Goal: Task Accomplishment & Management: Complete application form

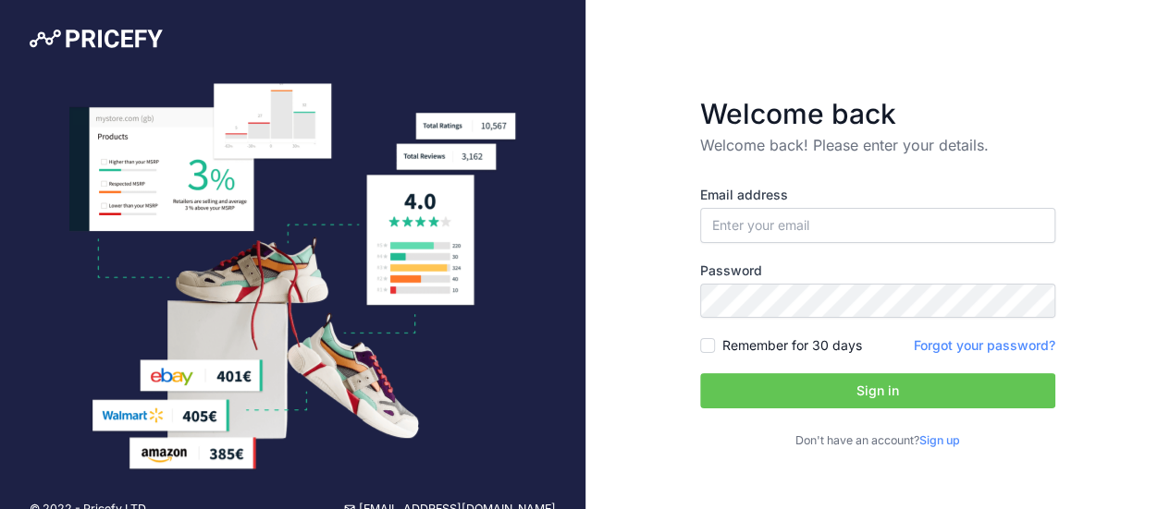
click at [938, 441] on link "Sign up" at bounding box center [939, 441] width 41 height 14
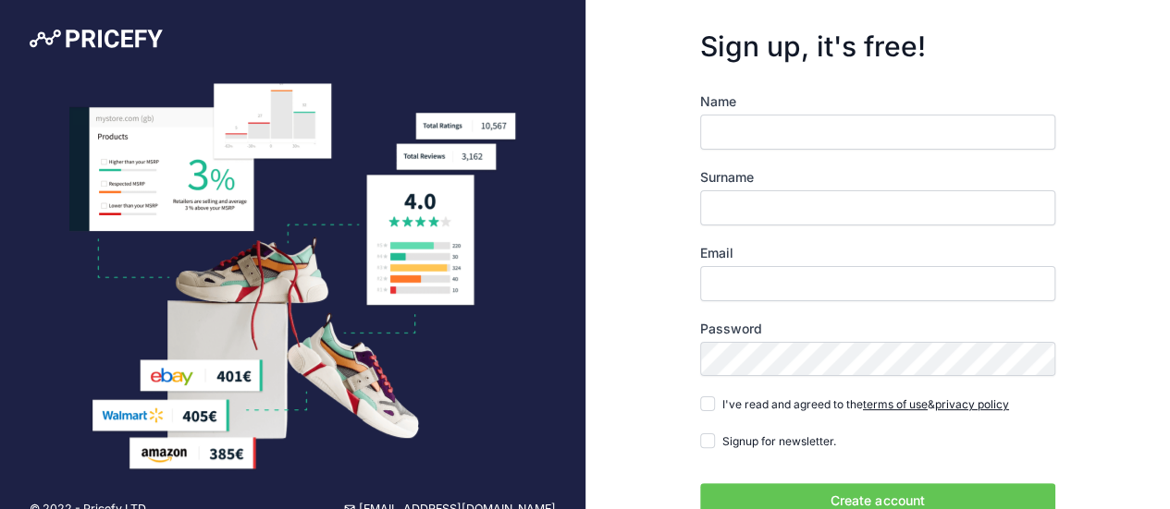
drag, startPoint x: 0, startPoint y: 0, endPoint x: 782, endPoint y: 134, distance: 793.6
click at [782, 134] on input "Name" at bounding box center [877, 132] width 355 height 35
type input "m"
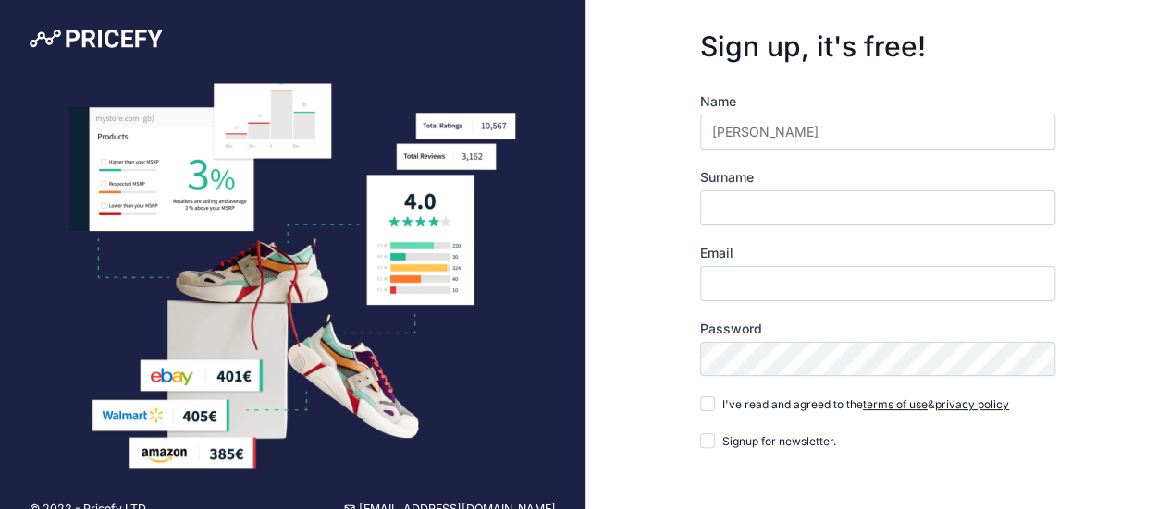
type input "[PERSON_NAME]"
click at [770, 202] on input "Surname" at bounding box center [877, 207] width 355 height 35
type input "N"
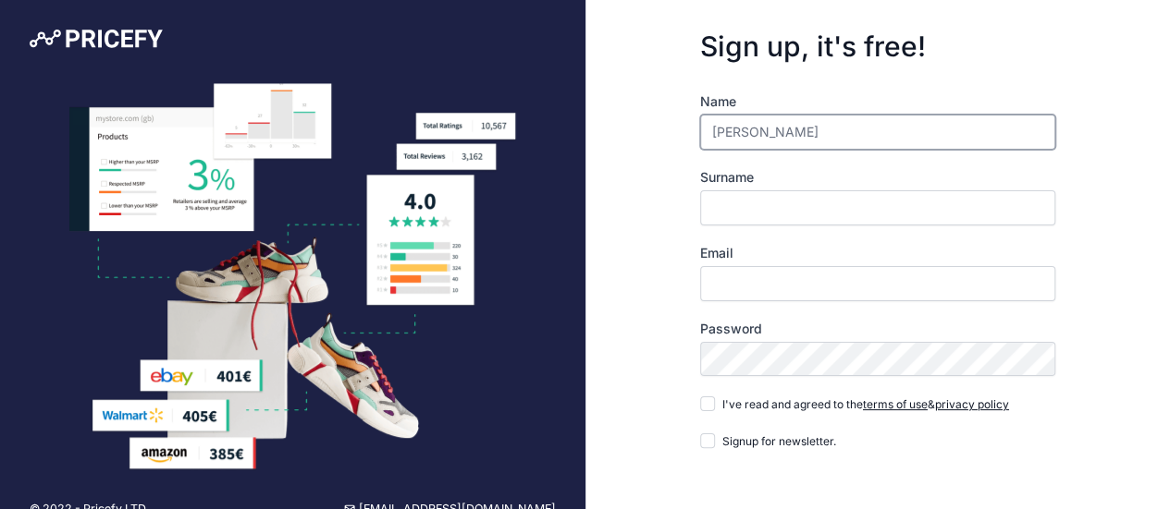
drag, startPoint x: 732, startPoint y: 138, endPoint x: 705, endPoint y: 143, distance: 28.3
click at [705, 143] on input "Mai Ly" at bounding box center [877, 132] width 355 height 35
type input "Ly"
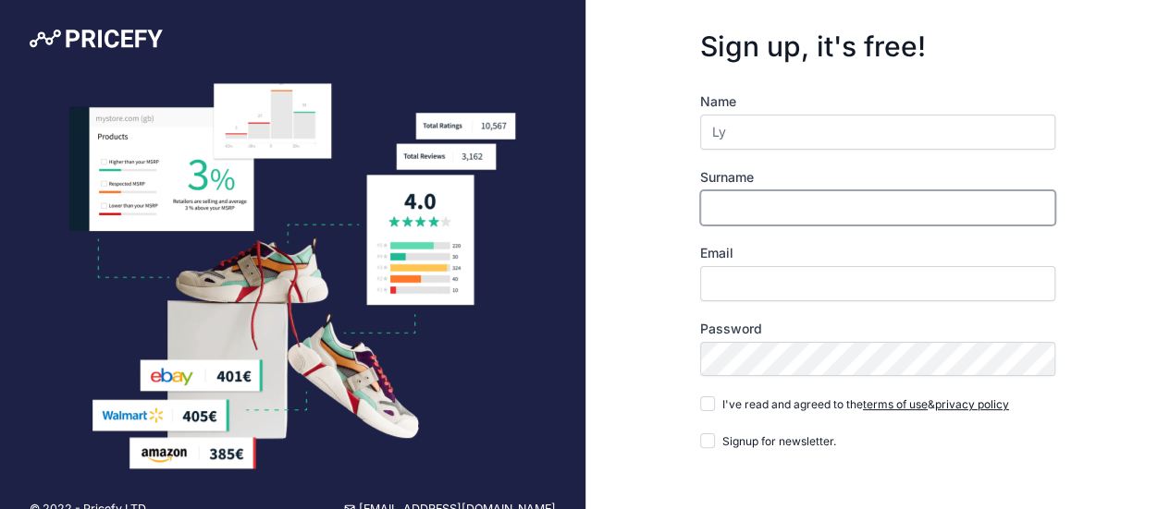
click at [723, 217] on input "Surname" at bounding box center [877, 207] width 355 height 35
paste input "Mai"
type input "Mai"
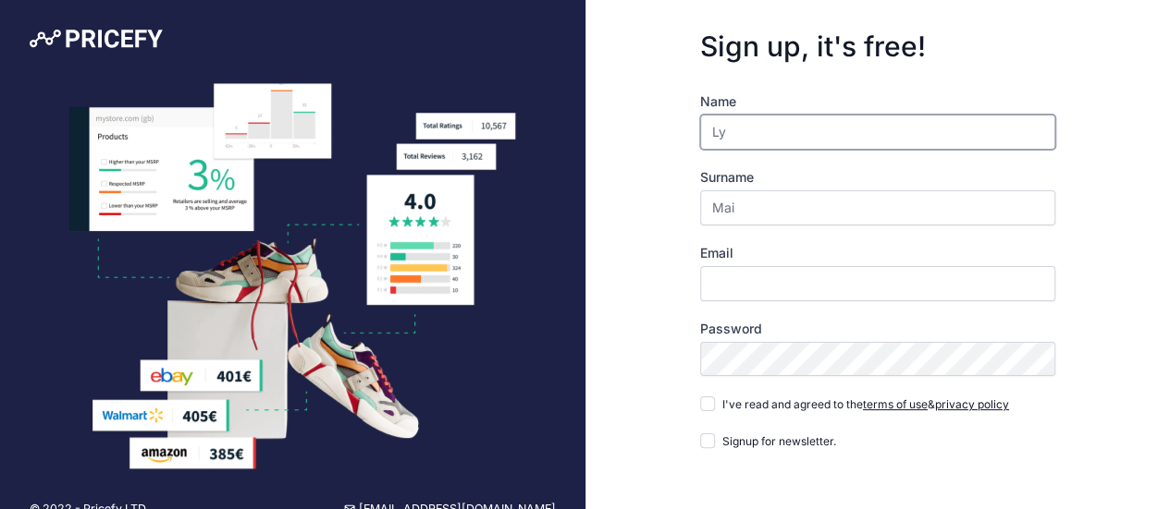
click at [717, 129] on input "Ly" at bounding box center [877, 132] width 355 height 35
type input "Ly"
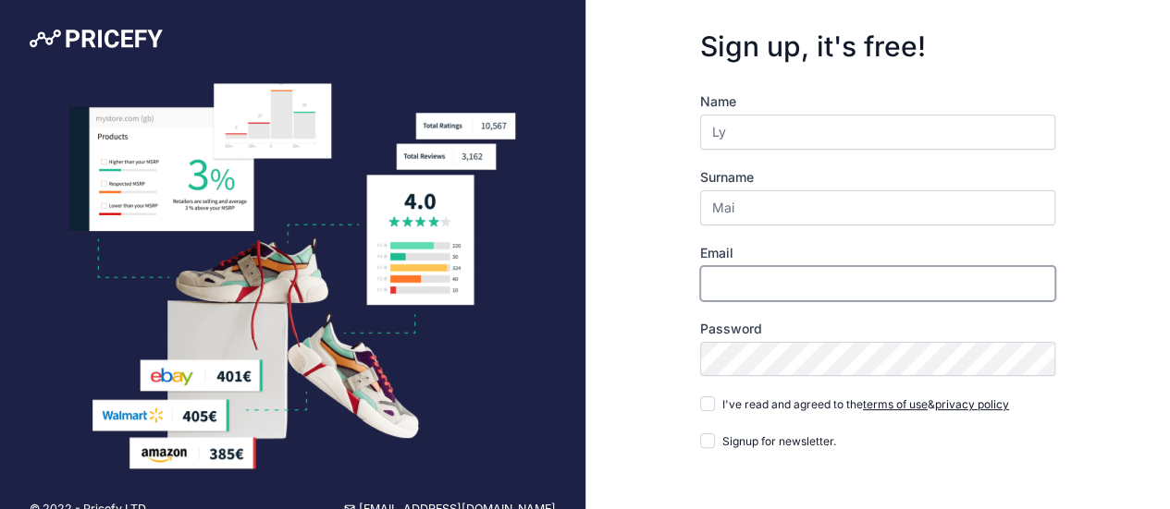
click at [733, 293] on input "Email" at bounding box center [877, 283] width 355 height 35
type input "[EMAIL_ADDRESS][DOMAIN_NAME]"
click at [706, 404] on input "I've read and agreed to the terms of use & privacy policy" at bounding box center [707, 404] width 15 height 15
checkbox input "true"
click at [705, 445] on input "Signup for newsletter." at bounding box center [707, 441] width 15 height 15
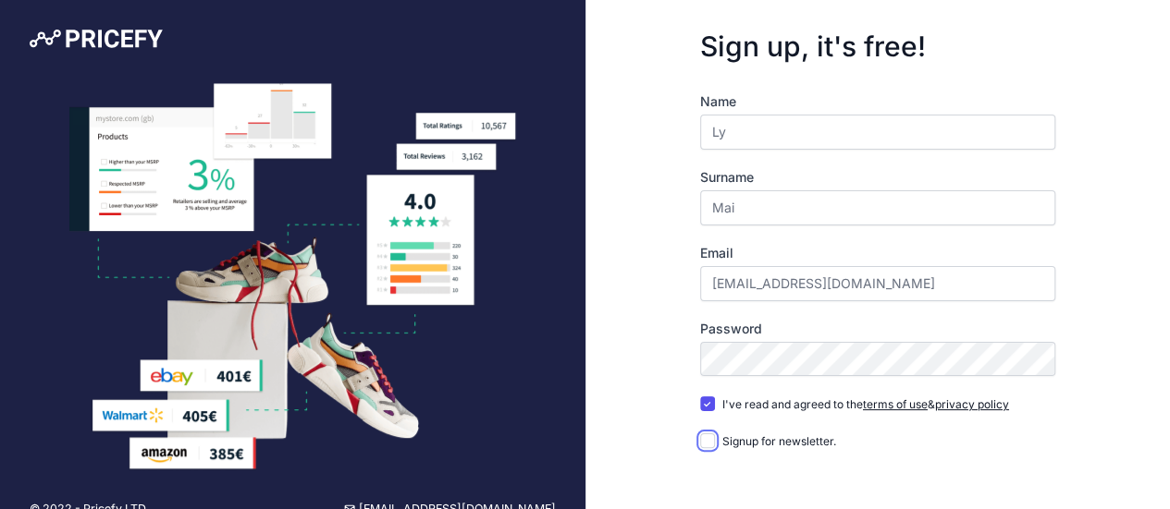
checkbox input "true"
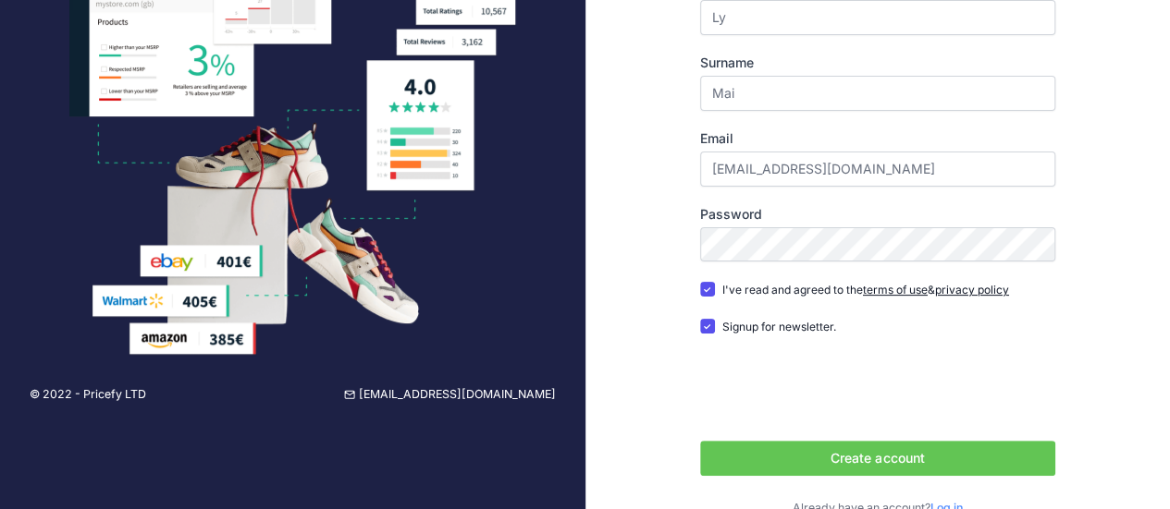
scroll to position [150, 0]
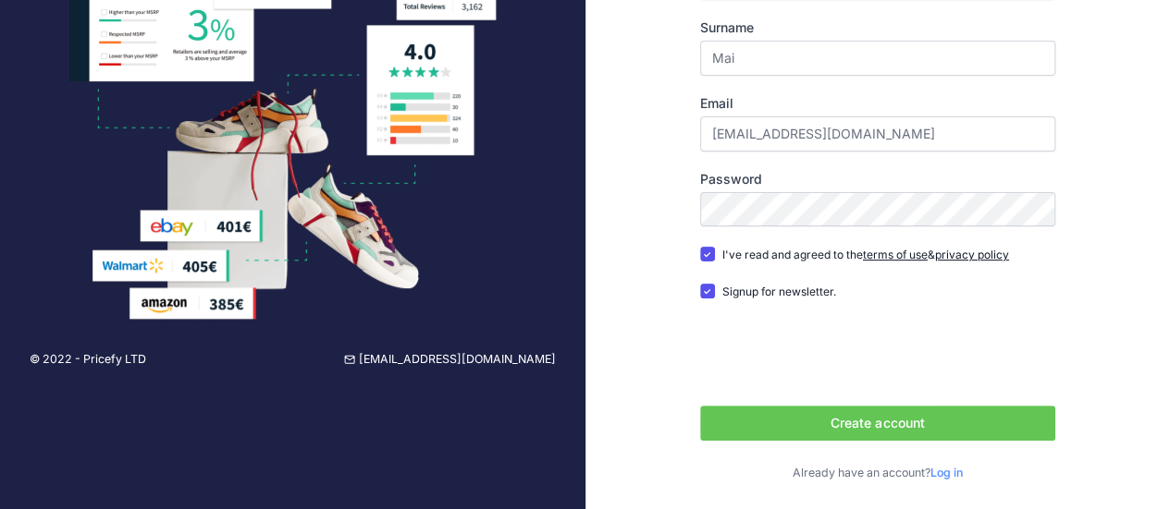
click at [841, 421] on button "Create account" at bounding box center [877, 423] width 355 height 35
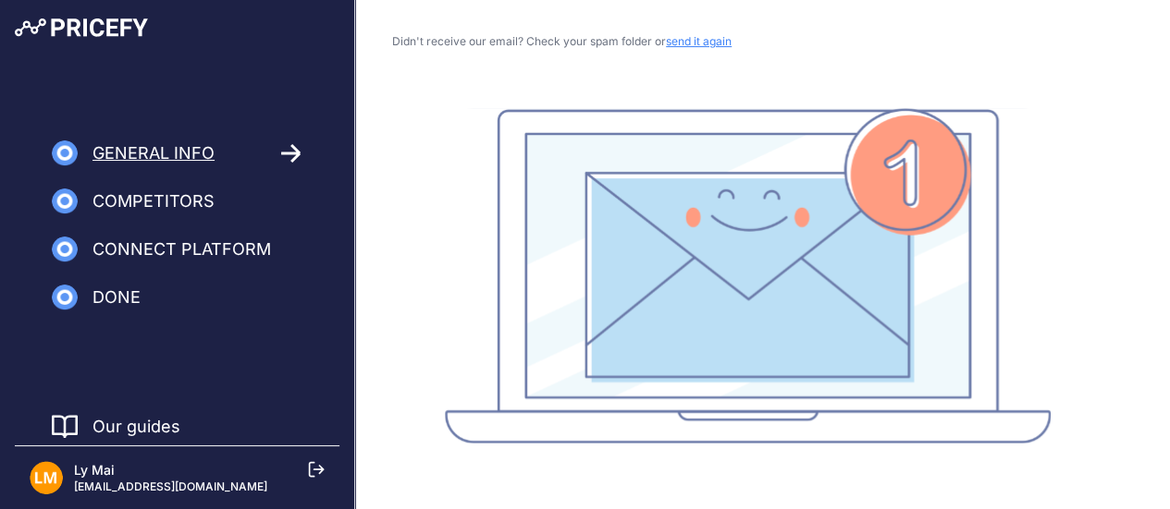
scroll to position [174, 0]
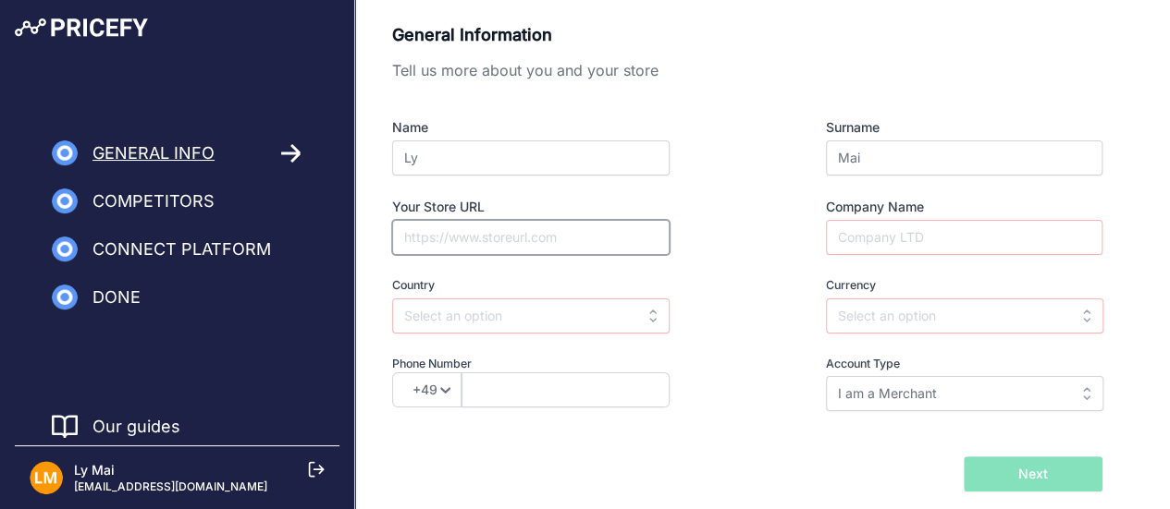
click at [472, 227] on input "Your Store URL" at bounding box center [530, 237] width 277 height 35
paste input "https://glokard.com/"
type input "https://glokard.com/"
click at [852, 236] on input "Company Name" at bounding box center [964, 237] width 276 height 35
click at [878, 247] on input "Gl" at bounding box center [964, 237] width 276 height 35
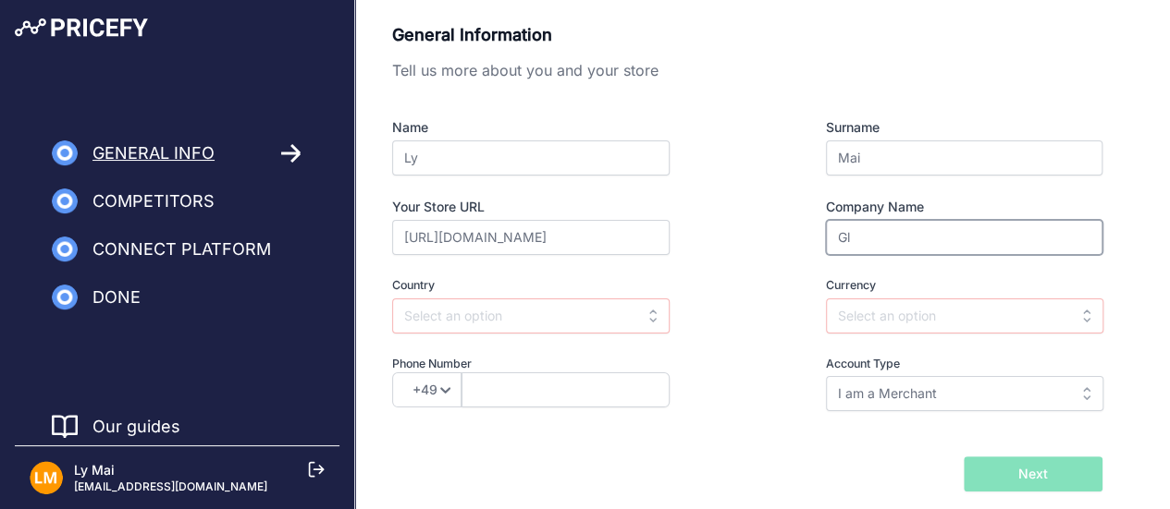
paste input "o"
type input "Gloka"
click at [520, 321] on input "text" at bounding box center [530, 316] width 277 height 35
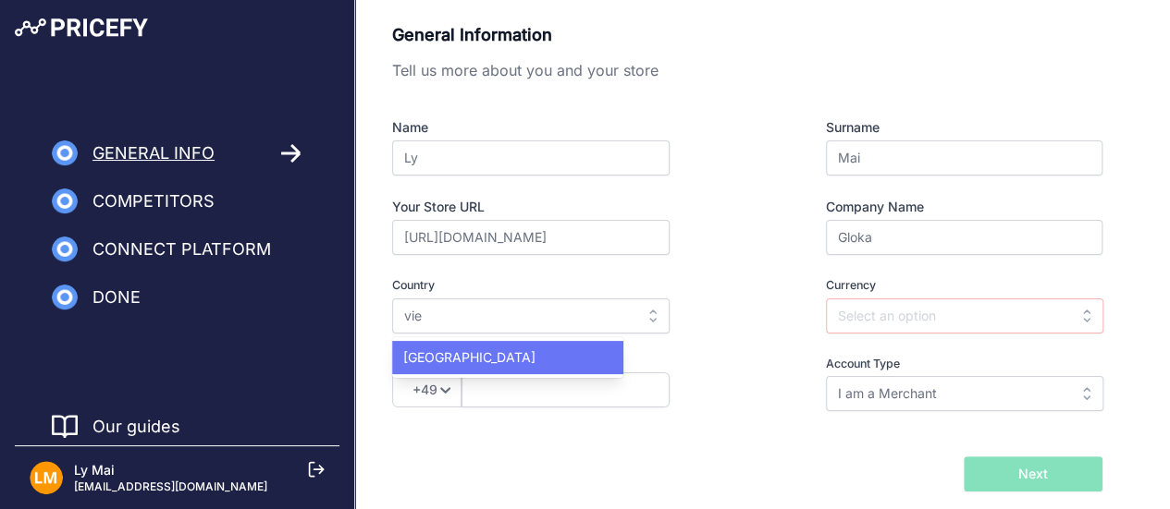
click at [529, 358] on div "Vietnam" at bounding box center [507, 357] width 231 height 33
type input "Vietnam"
type input "VND"
select select "84"
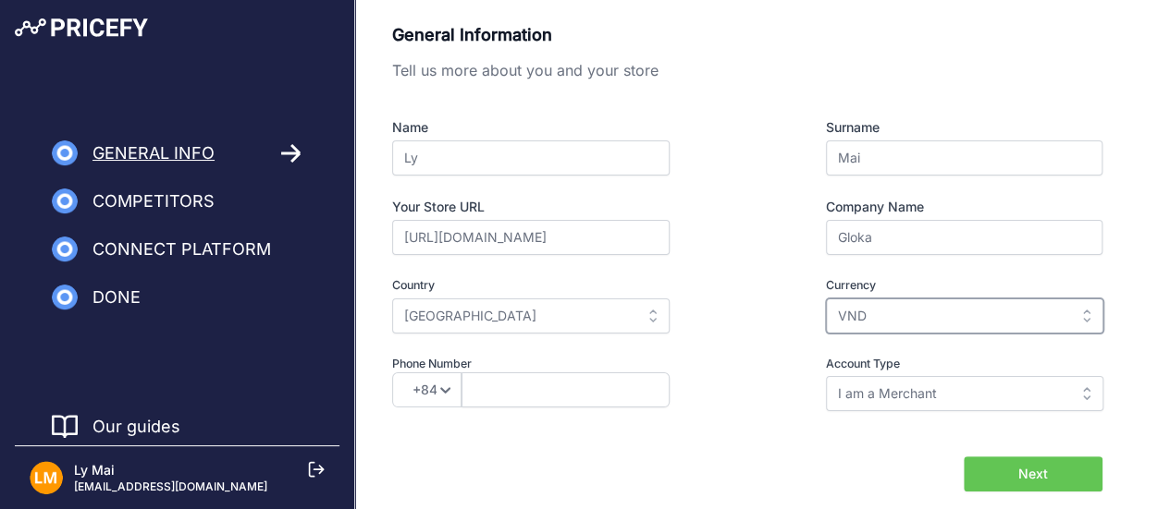
click at [912, 303] on input "VND" at bounding box center [964, 316] width 277 height 35
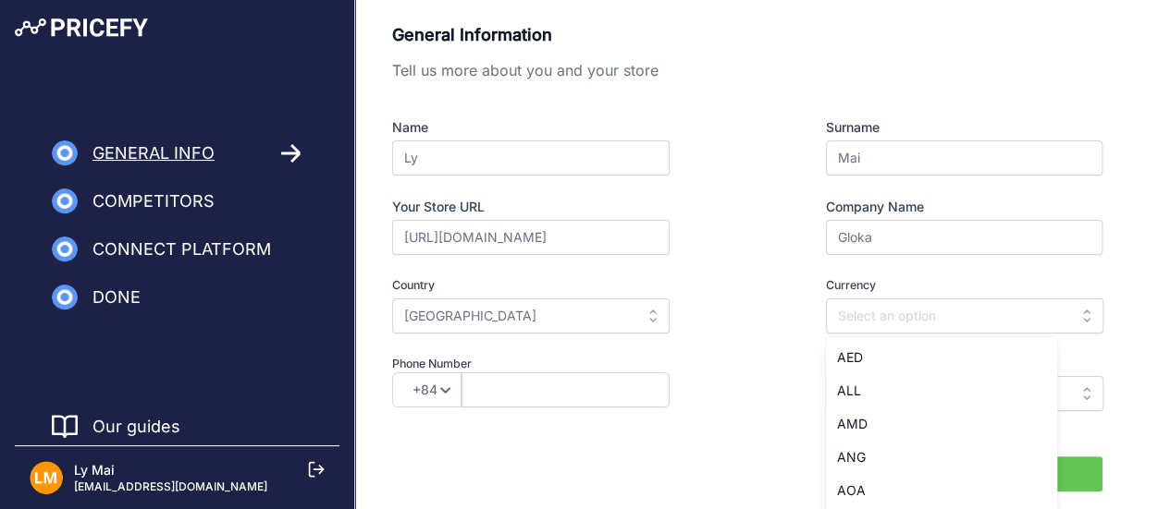
click at [767, 324] on div "Currency Select currency AED ALL AMD ANG AOA AQD ARS AUD AWG AZN BAM AED" at bounding box center [930, 305] width 344 height 56
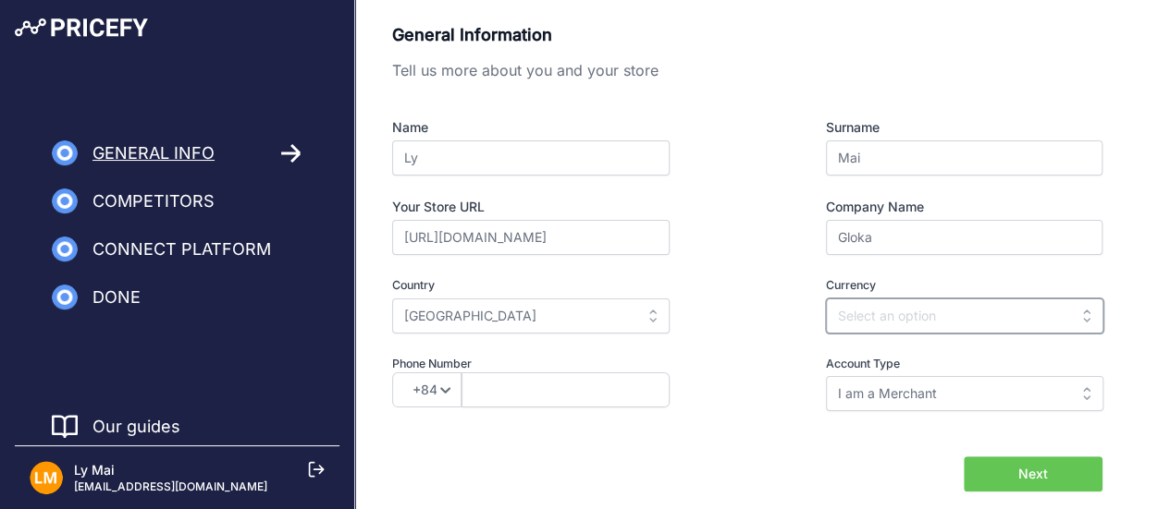
click at [938, 308] on input "text" at bounding box center [964, 316] width 277 height 35
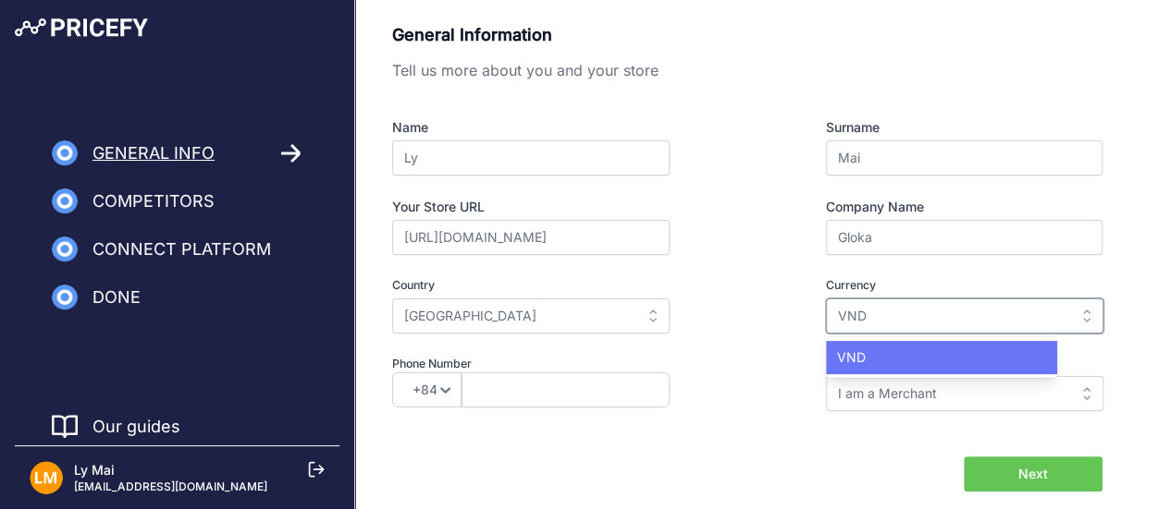
type input "VND"
click at [931, 351] on div "VND" at bounding box center [941, 357] width 231 height 33
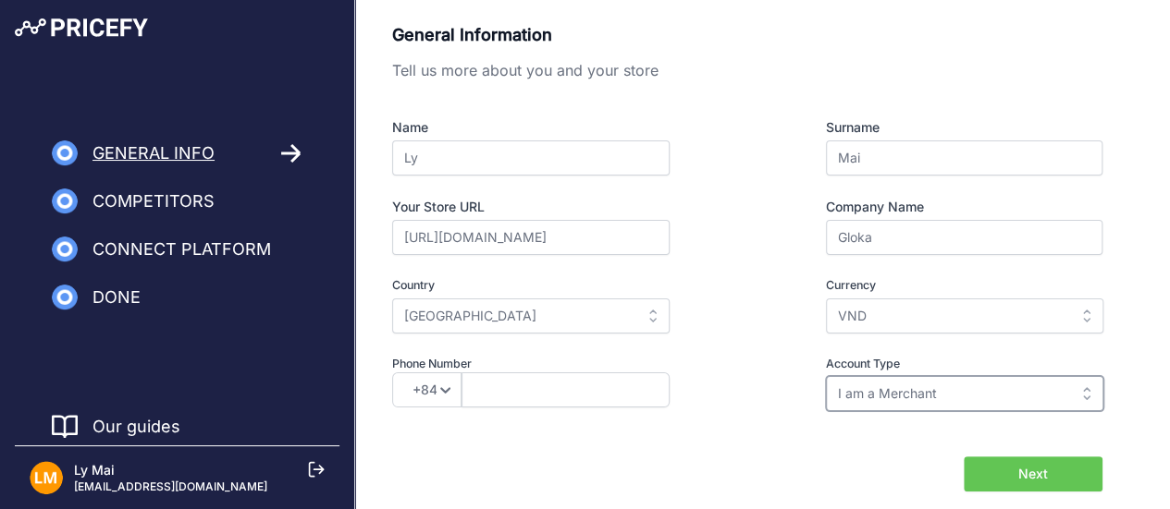
click at [901, 397] on input "I am a Merchant" at bounding box center [964, 393] width 277 height 35
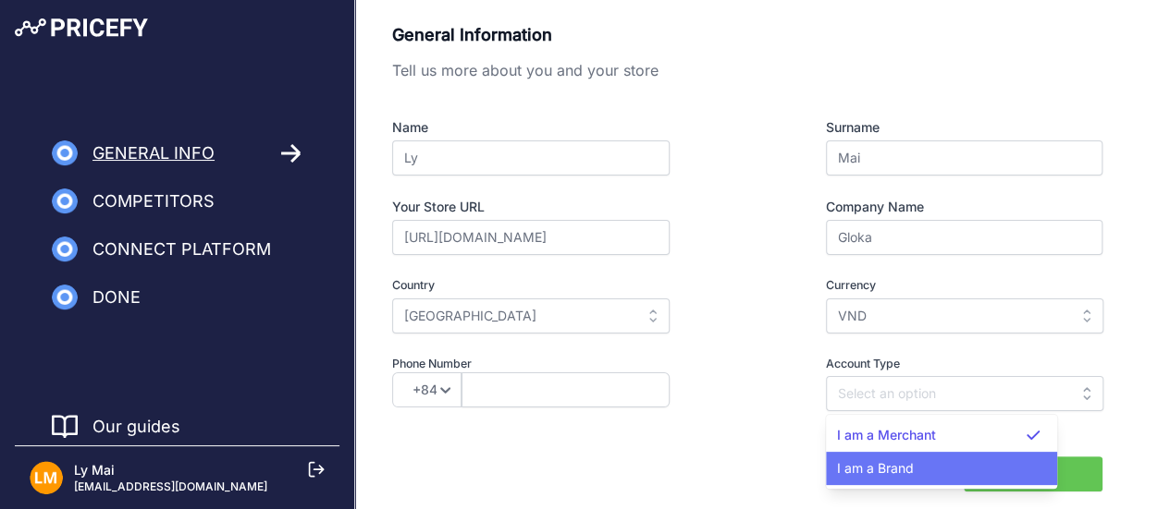
click at [914, 463] on div "I am a Brand" at bounding box center [941, 468] width 231 height 33
type input "I am a Brand"
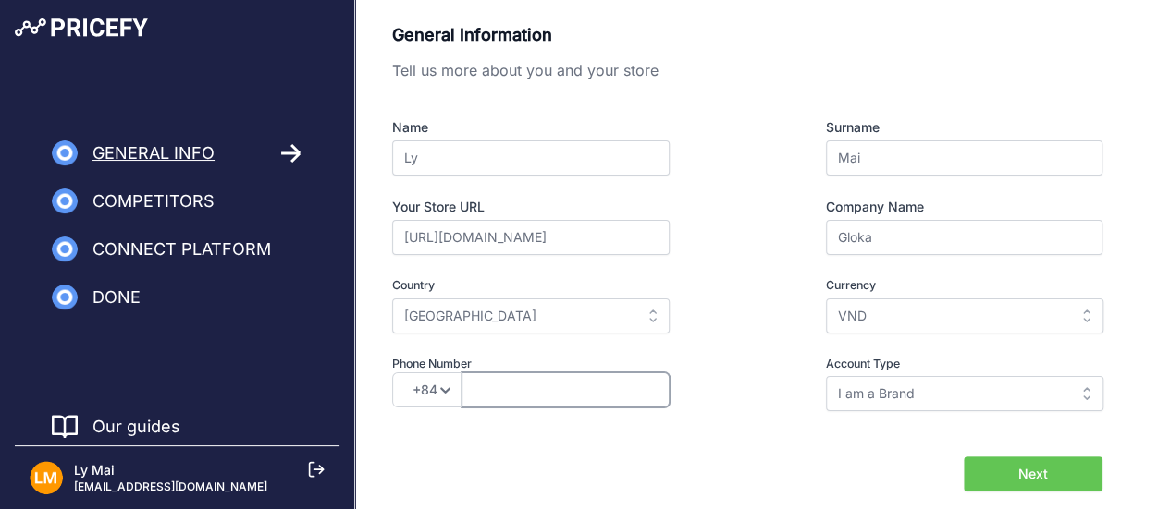
click at [568, 387] on input "text" at bounding box center [565, 390] width 208 height 35
type input "0796885722"
click at [1032, 472] on span "Next" at bounding box center [1033, 474] width 30 height 18
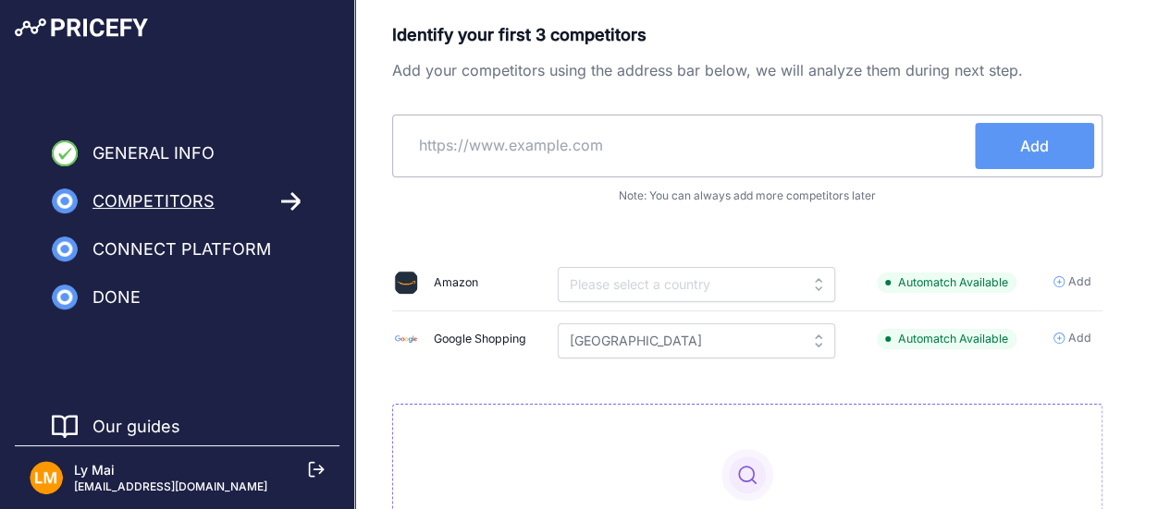
click at [472, 143] on input "text" at bounding box center [687, 145] width 574 height 44
paste input "https://gohub.vn/"
type input "https://gohub.vn/"
click at [1031, 154] on span "Add" at bounding box center [1034, 146] width 29 height 22
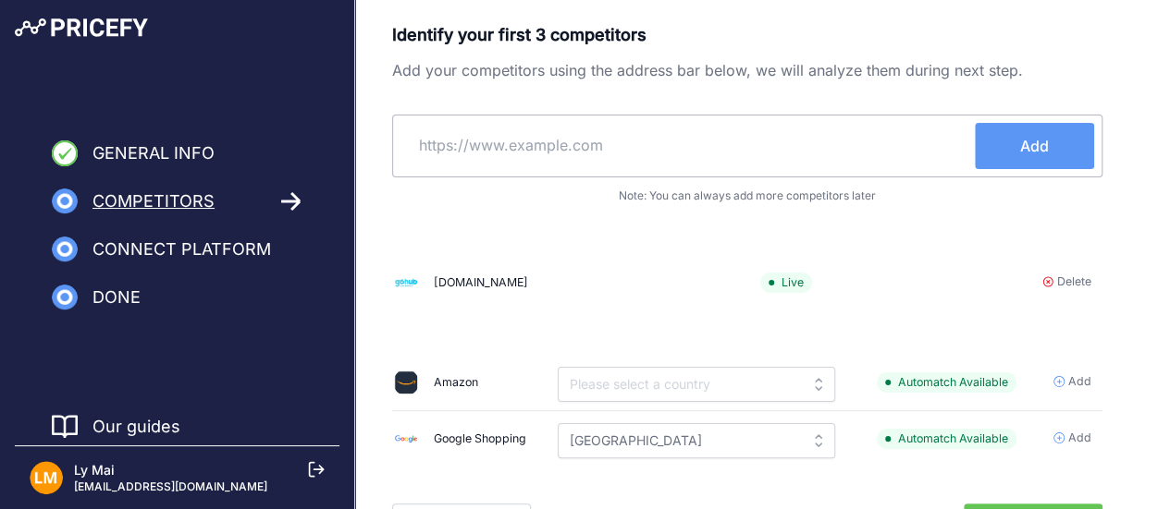
click at [546, 153] on input "text" at bounding box center [687, 145] width 574 height 44
paste input "http://hico.vn/"
type input "http://hico.vn/"
click at [1013, 147] on button "Add" at bounding box center [1034, 146] width 119 height 46
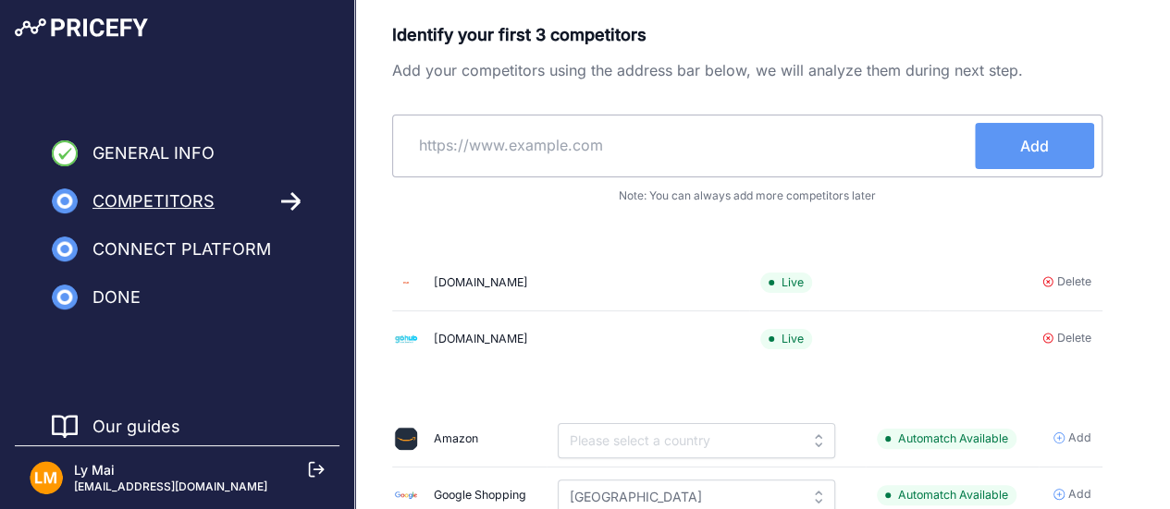
click at [655, 153] on input "text" at bounding box center [687, 145] width 574 height 44
paste input "Simdulich"
type input "Simdulich"
click at [1049, 136] on button "Add" at bounding box center [1034, 146] width 119 height 46
click at [464, 132] on input "text" at bounding box center [687, 145] width 574 height 44
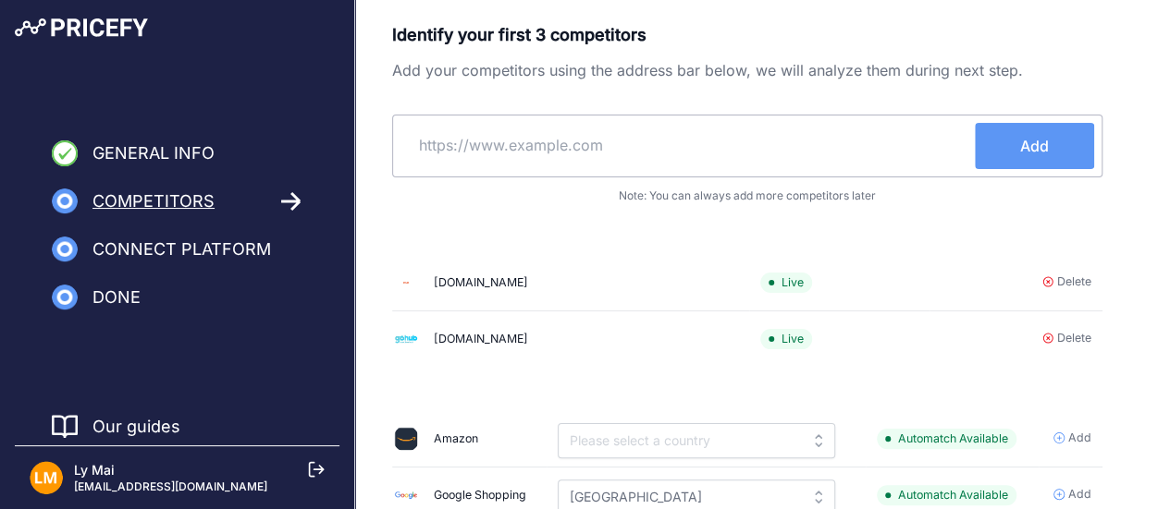
paste input "https://simdulich.com.vn/"
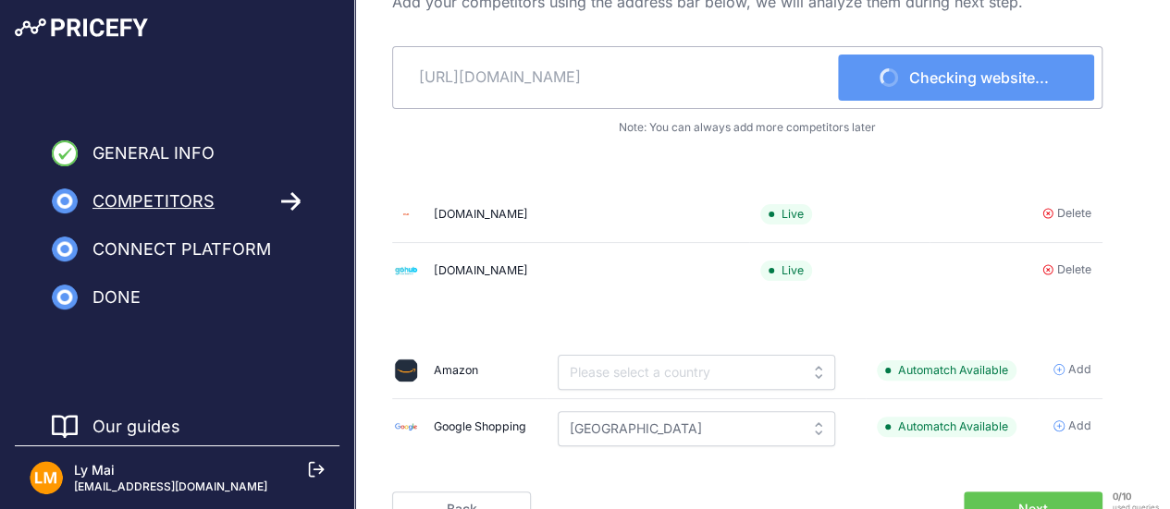
scroll to position [165, 0]
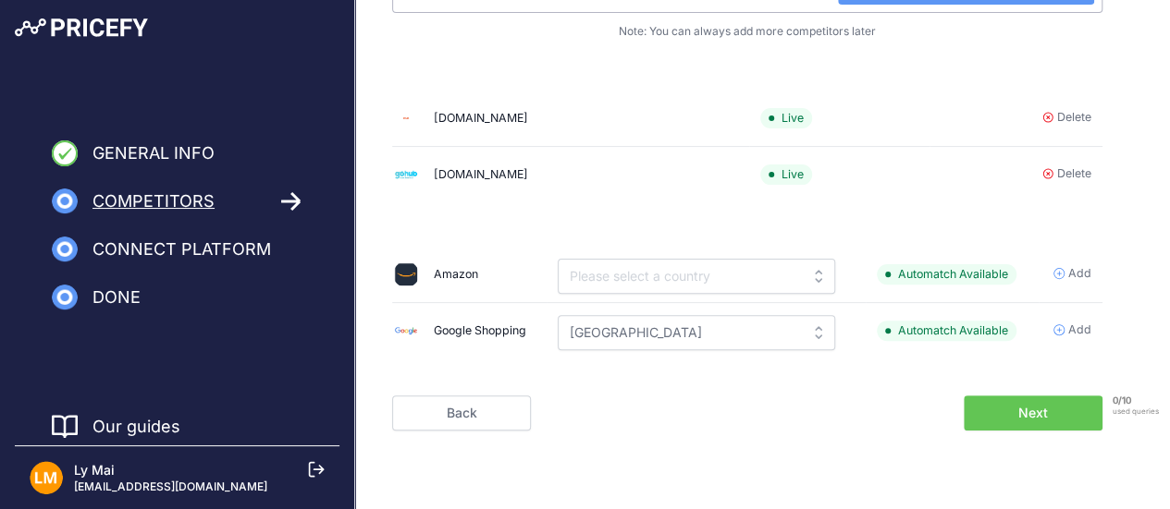
type input "https://simdulich.com.vn/"
click at [860, 215] on div "Identify your first 3 competitors Add your competitors using the address bar be…" at bounding box center [747, 112] width 710 height 509
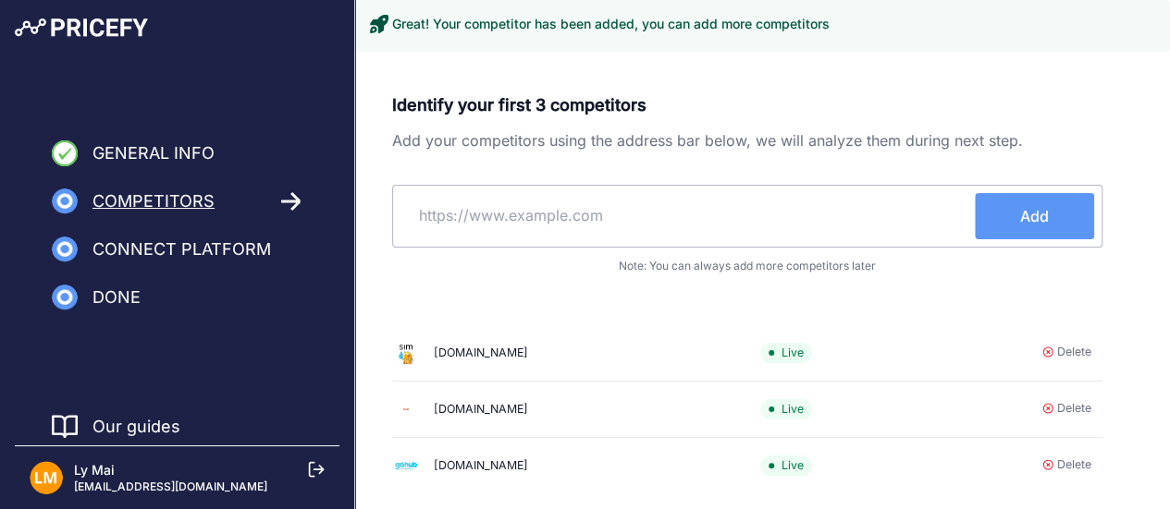
scroll to position [133, 0]
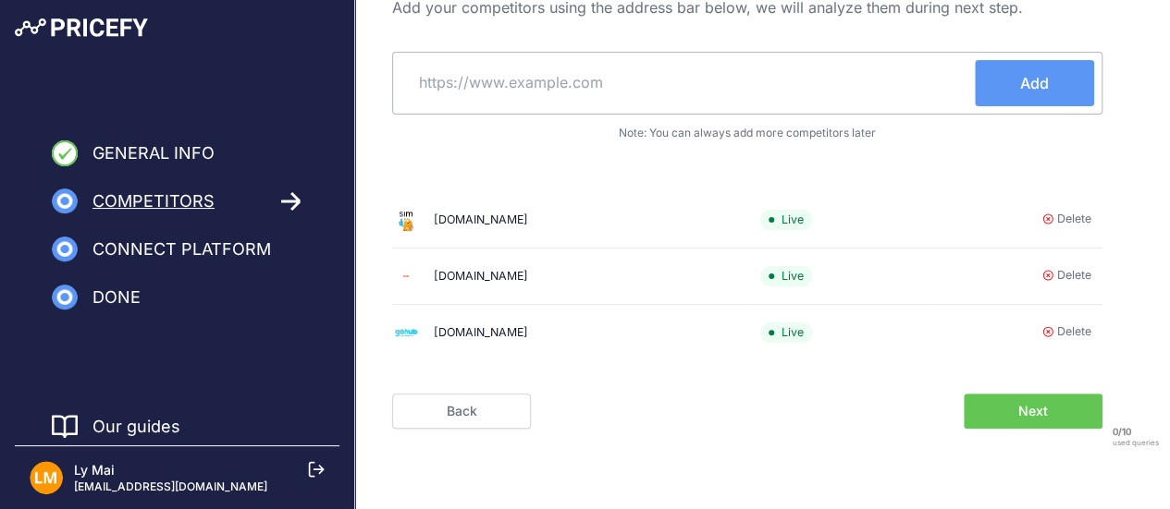
click at [1064, 401] on button "Next" at bounding box center [1032, 411] width 139 height 35
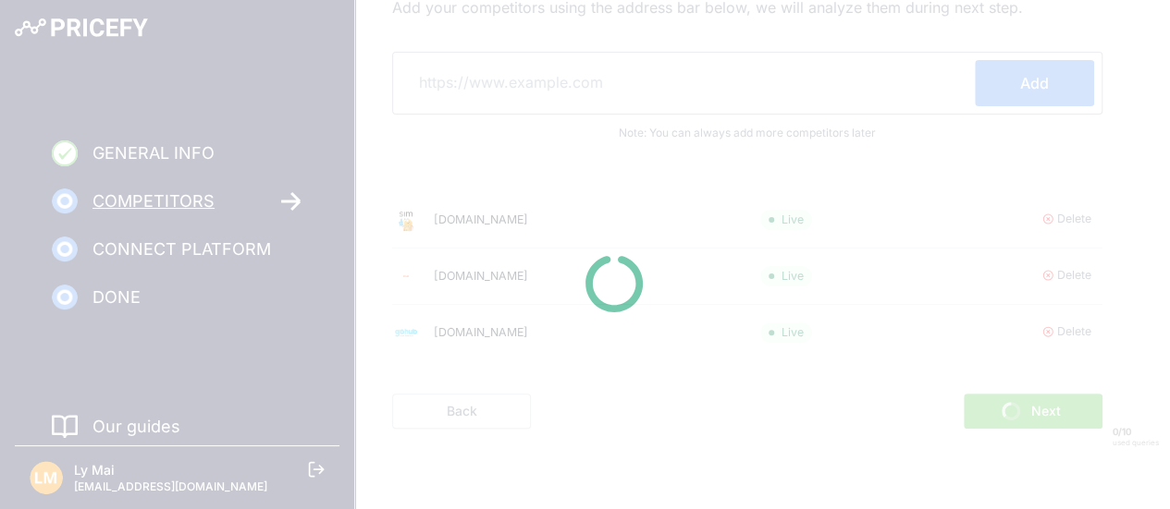
scroll to position [63, 0]
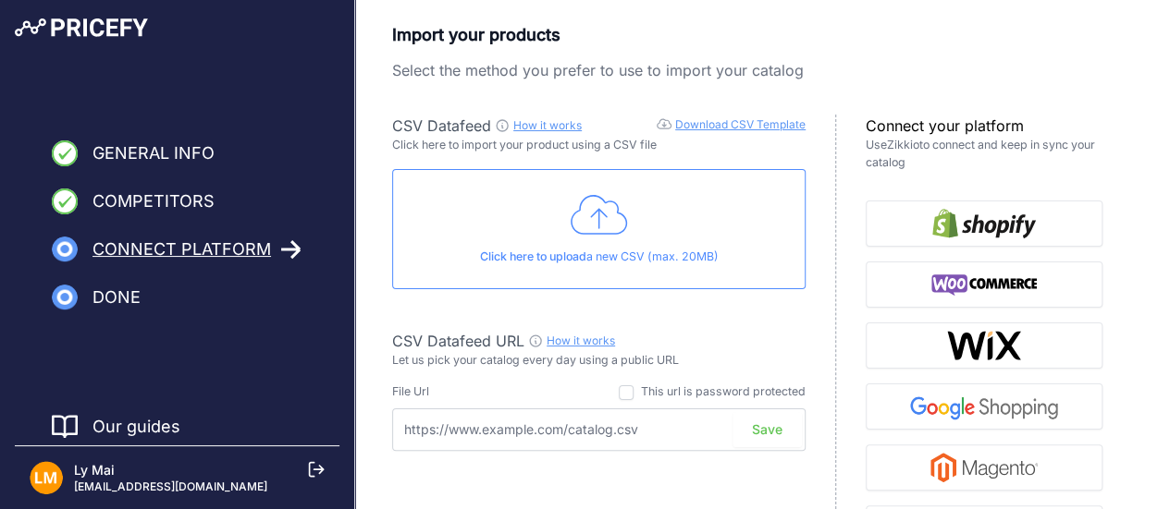
click at [611, 224] on icon at bounding box center [598, 215] width 57 height 46
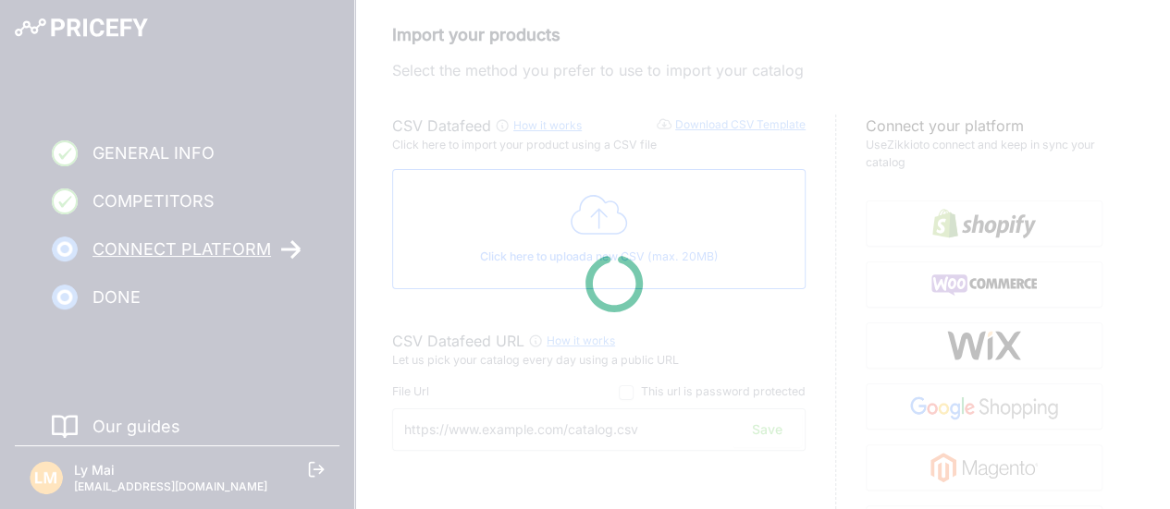
type input "https://csv.pricefy.io/merchant/manual_csv/10183/2025_09_18_13_01_MANUAL_CSV_10…"
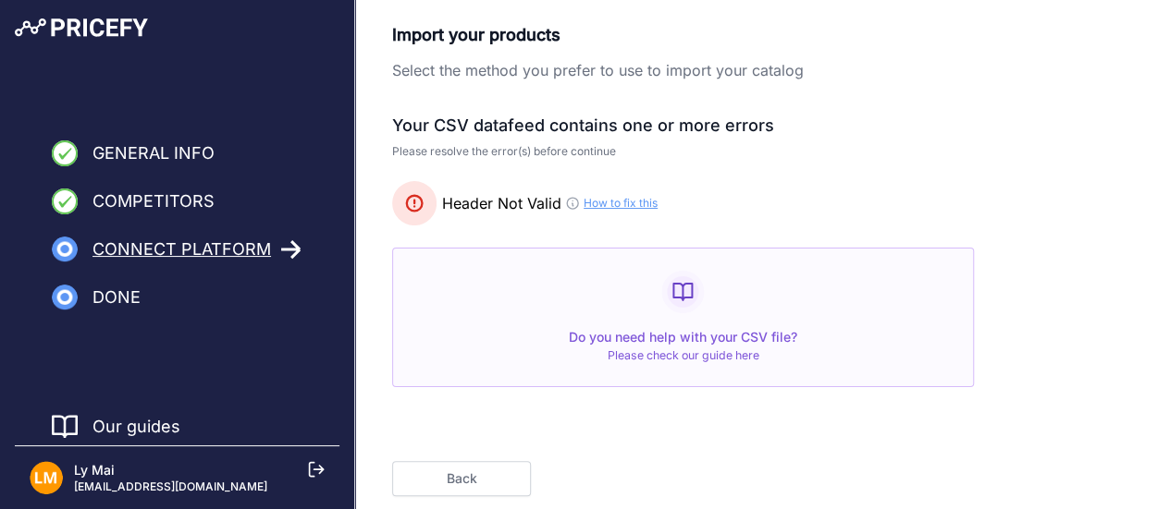
click at [634, 204] on link "How to fix this" at bounding box center [620, 203] width 74 height 15
click at [664, 286] on rect at bounding box center [682, 292] width 37 height 37
click at [696, 343] on span "Do you need help with your CSV file?" at bounding box center [683, 337] width 228 height 16
click at [508, 190] on span "Header Not Valid How to fix this" at bounding box center [524, 203] width 265 height 44
drag, startPoint x: 766, startPoint y: 366, endPoint x: 769, endPoint y: 354, distance: 12.6
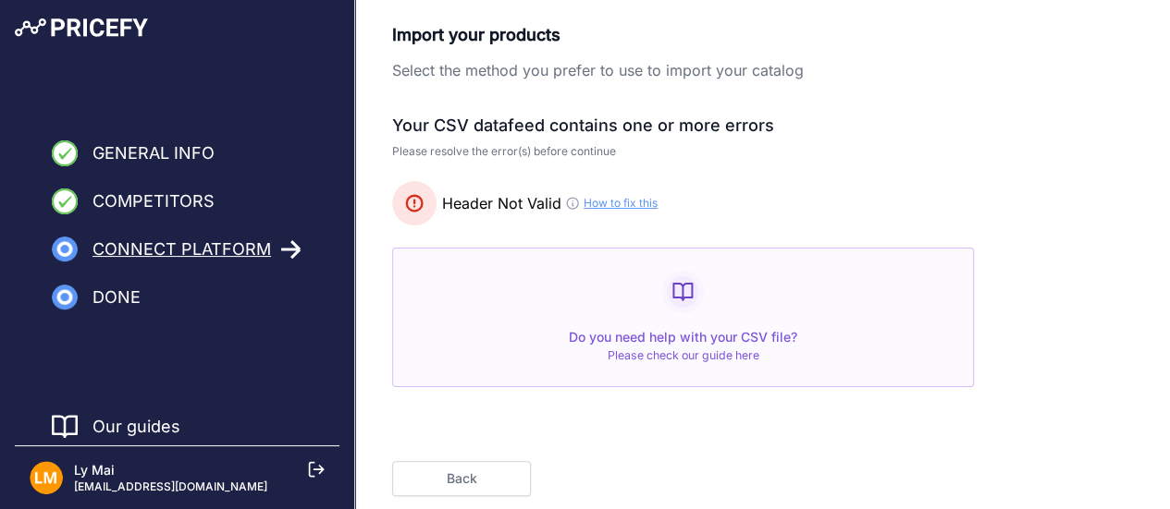
click at [769, 366] on div "Do you need help with your CSV file? Please check our guide here" at bounding box center [683, 318] width 582 height 140
click at [737, 285] on div "Do you need help with your CSV file? Please check our guide here" at bounding box center [683, 318] width 582 height 140
click at [456, 478] on button "Back" at bounding box center [461, 478] width 139 height 35
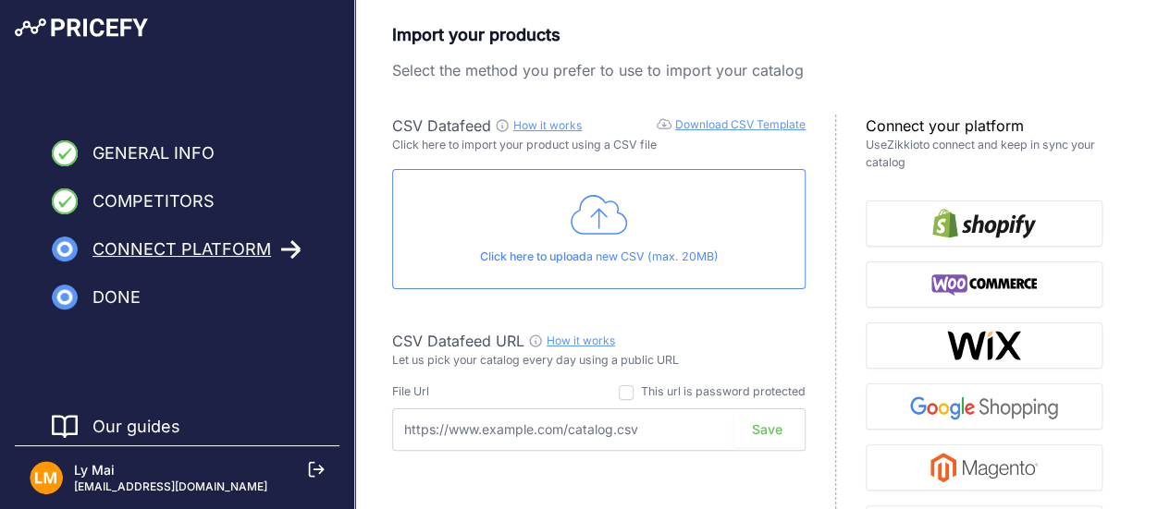
click at [608, 234] on icon at bounding box center [598, 215] width 57 height 40
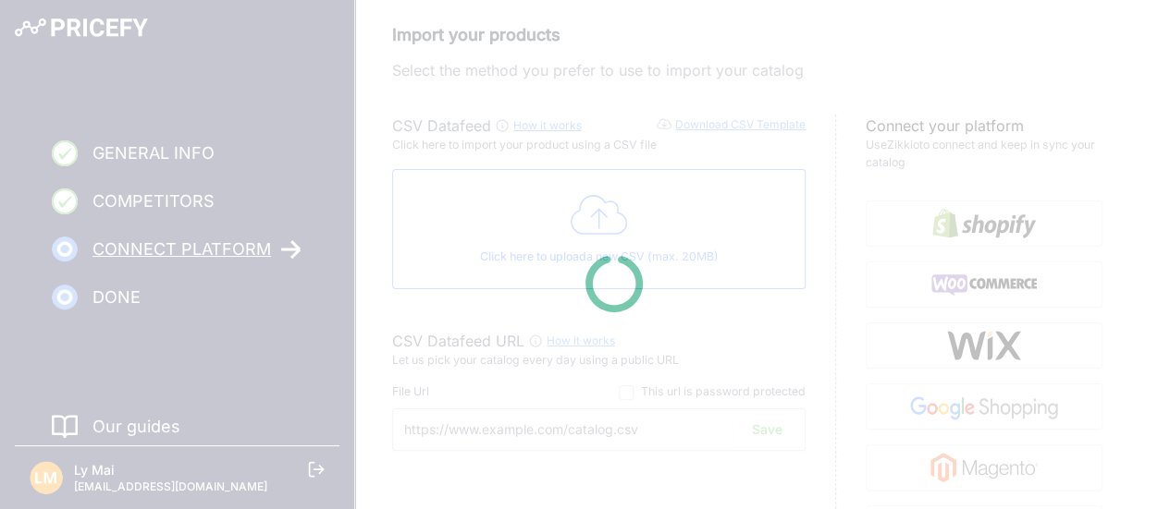
type input "https://csv.pricefy.io/merchant/manual_csv/10183/2025_09_18_13_59_MANUAL_CSV_10…"
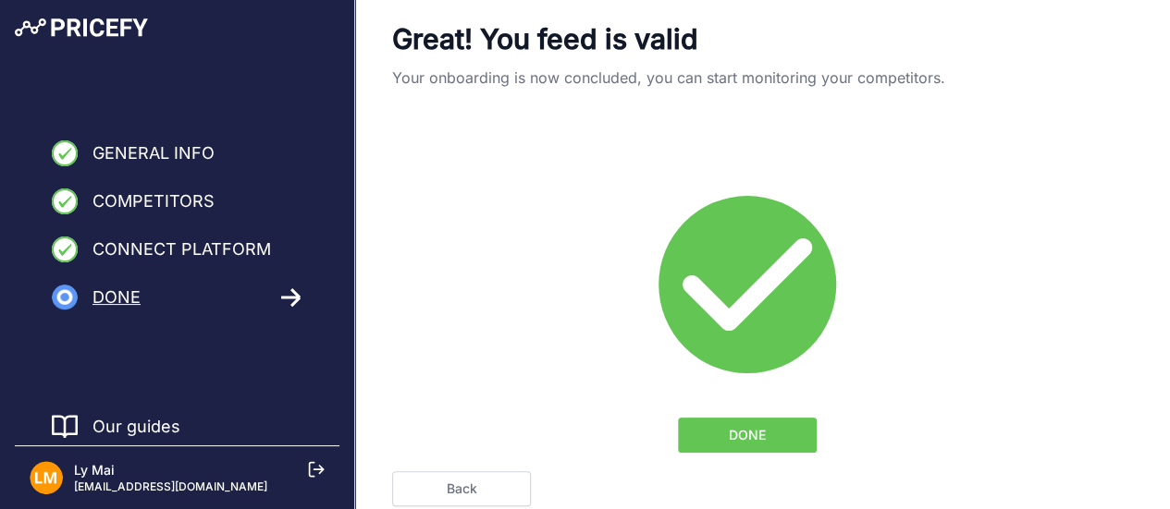
click at [778, 427] on button "DONE" at bounding box center [747, 435] width 139 height 35
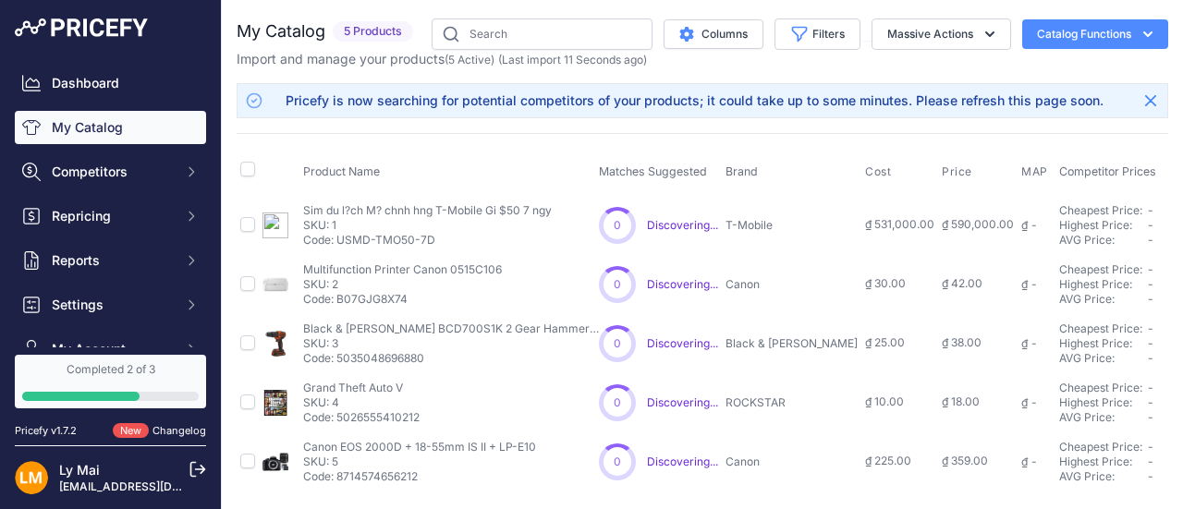
click at [865, 223] on span "₫ 531,000.00" at bounding box center [899, 224] width 69 height 14
click at [1022, 226] on div "₫" at bounding box center [1025, 225] width 6 height 15
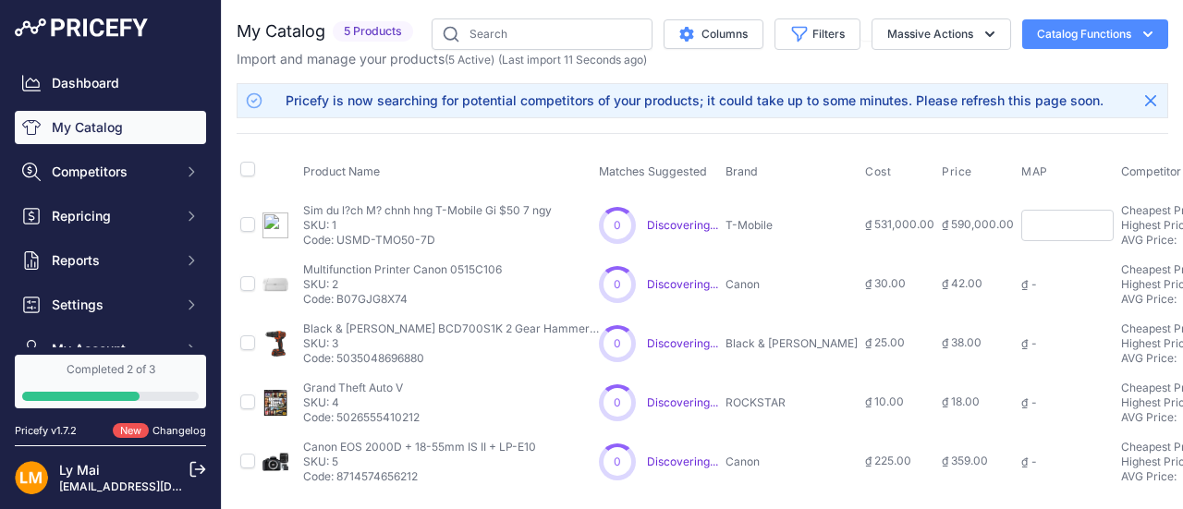
click at [938, 264] on td "₫ 42.00" at bounding box center [978, 284] width 80 height 59
click at [942, 221] on span "₫ 590,000.00" at bounding box center [978, 224] width 72 height 14
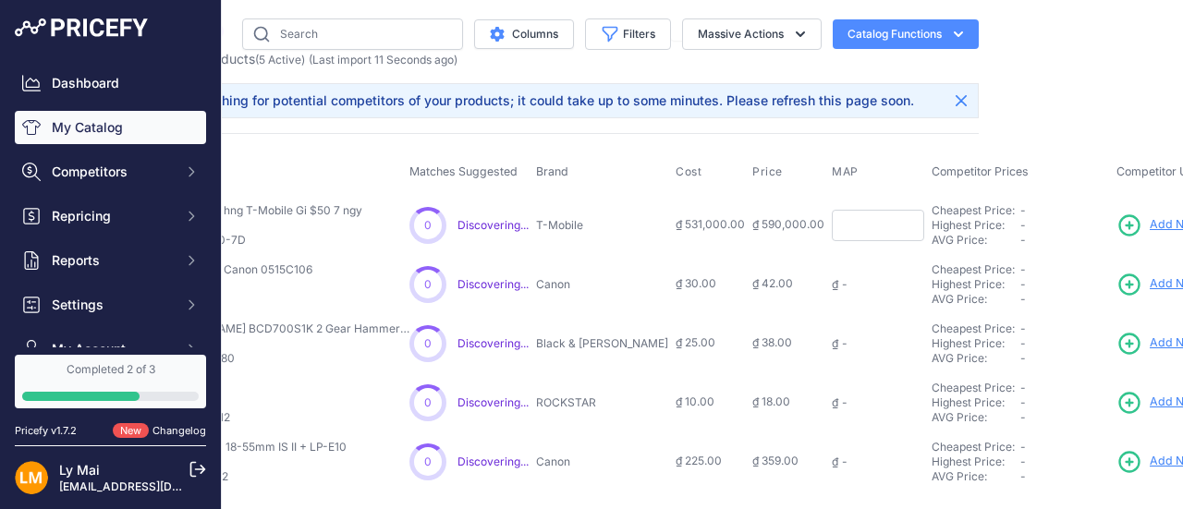
scroll to position [0, 160]
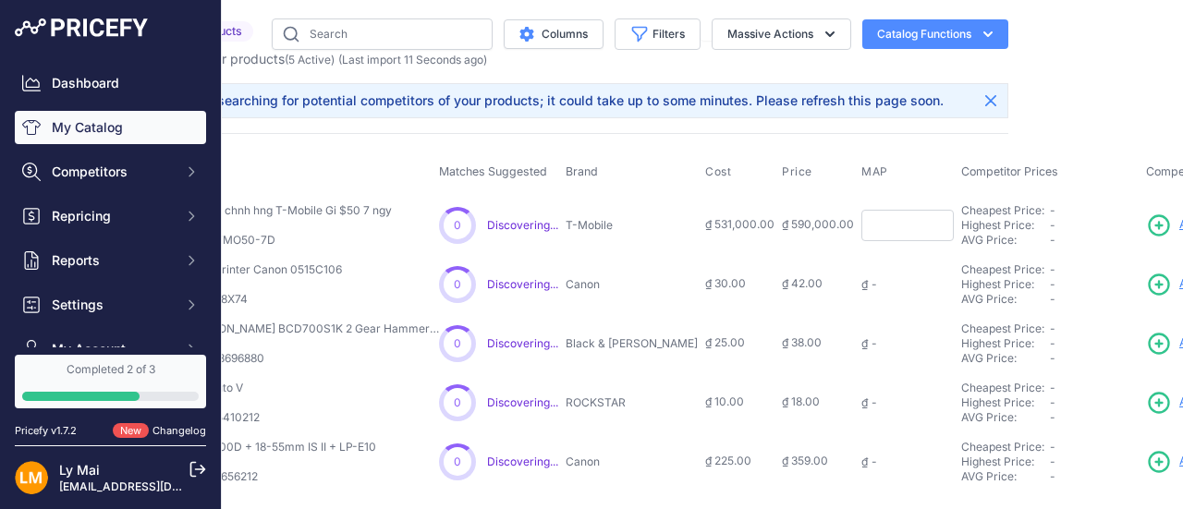
click at [962, 292] on div "AVG Price:" at bounding box center [1006, 299] width 89 height 15
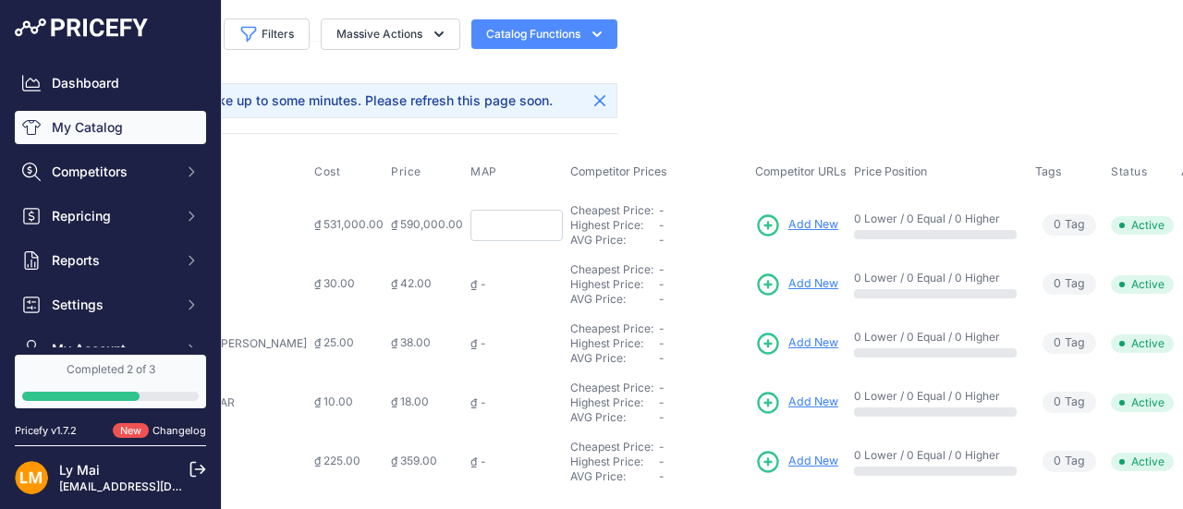
scroll to position [0, 552]
click at [1183, 220] on button "button" at bounding box center [1201, 226] width 37 height 26
click at [893, 349] on div at bounding box center [934, 353] width 163 height 9
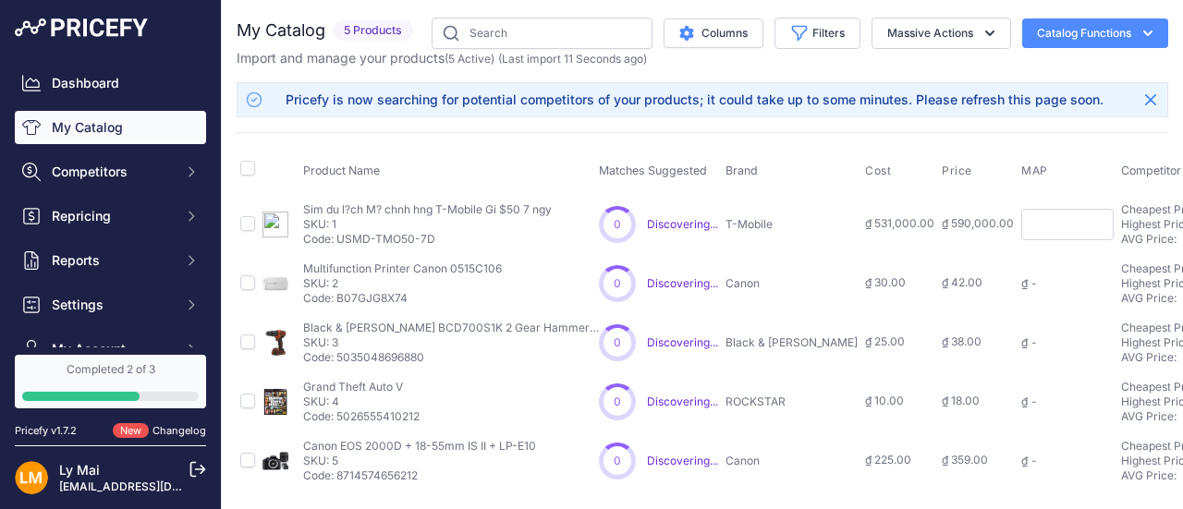
scroll to position [0, 0]
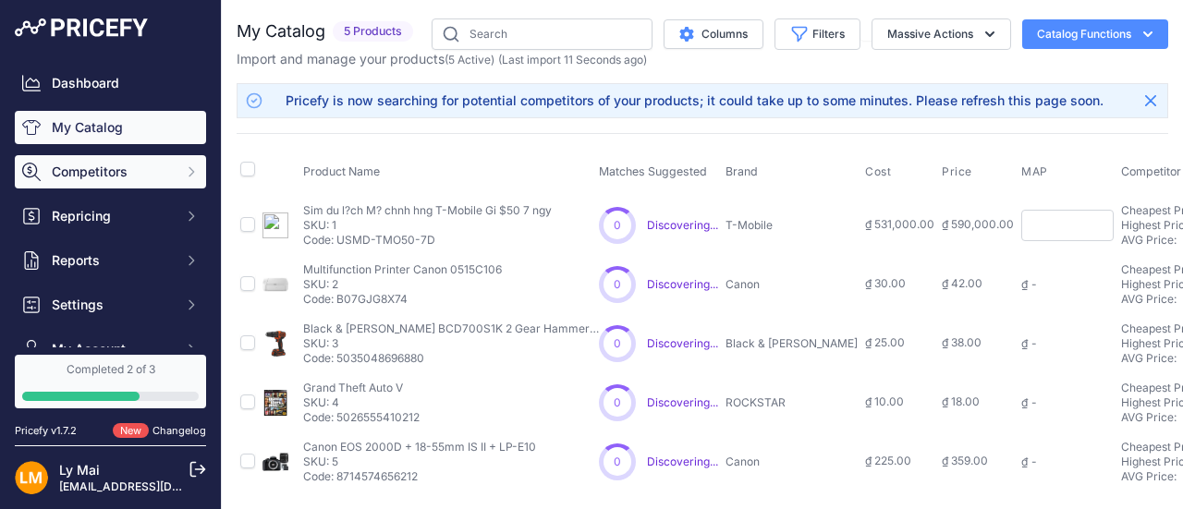
click at [89, 180] on span "Competitors" at bounding box center [112, 172] width 121 height 18
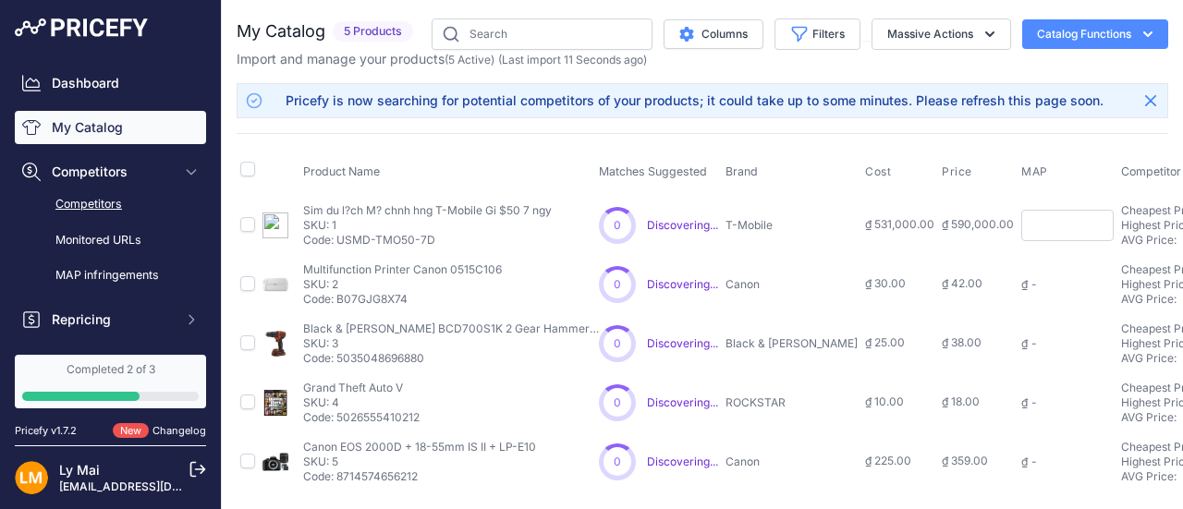
click at [99, 203] on link "Competitors" at bounding box center [110, 205] width 191 height 32
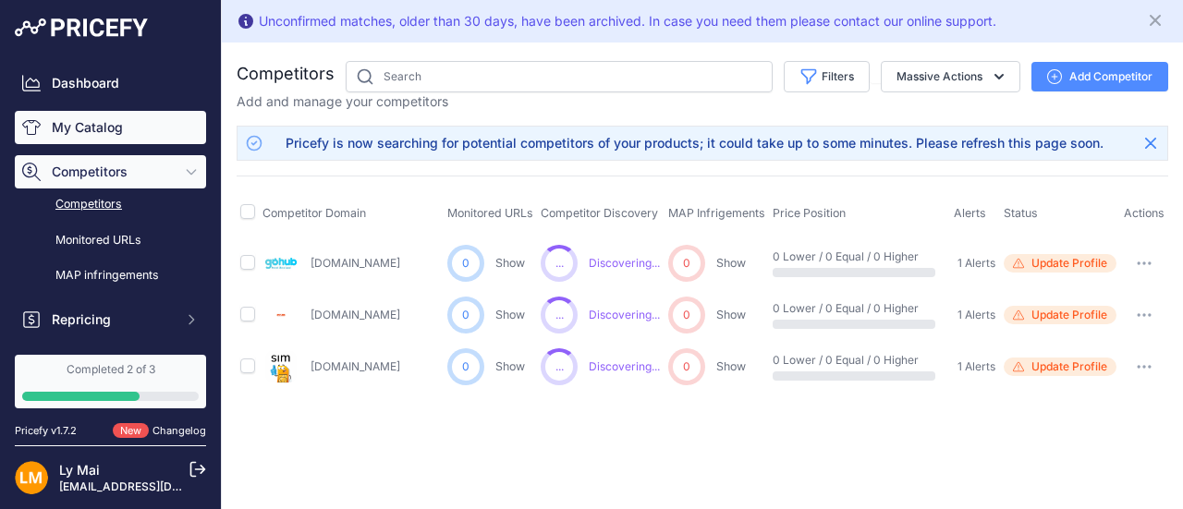
click at [103, 123] on link "My Catalog" at bounding box center [110, 127] width 191 height 33
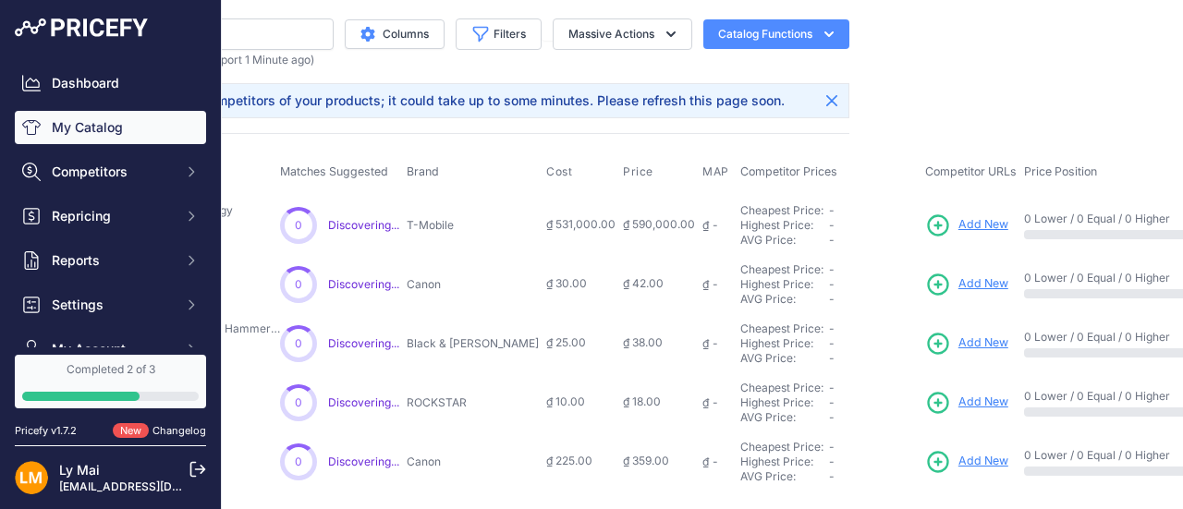
scroll to position [0, 325]
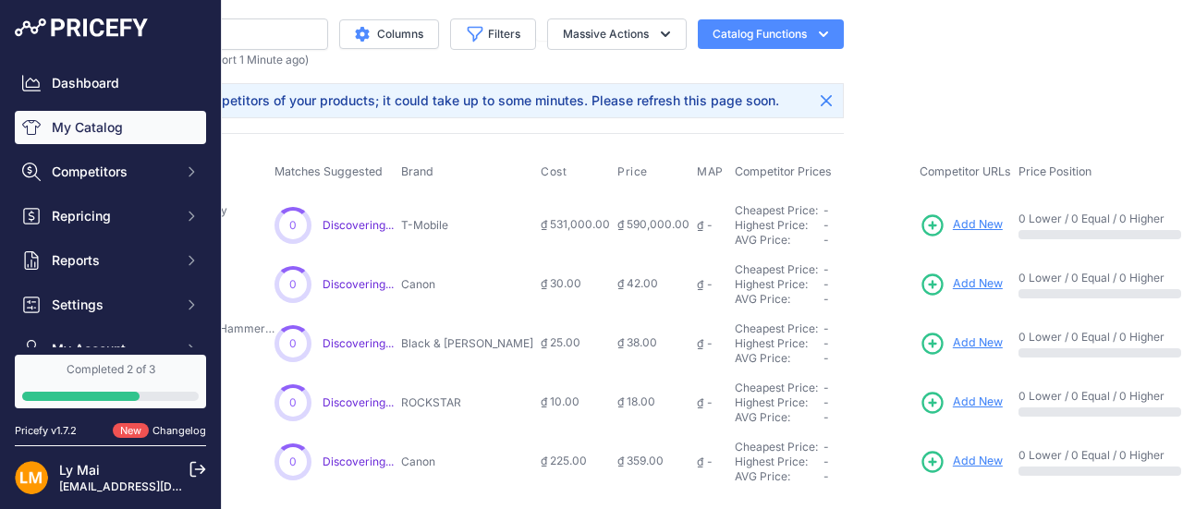
click at [953, 223] on span "Add New" at bounding box center [978, 225] width 50 height 18
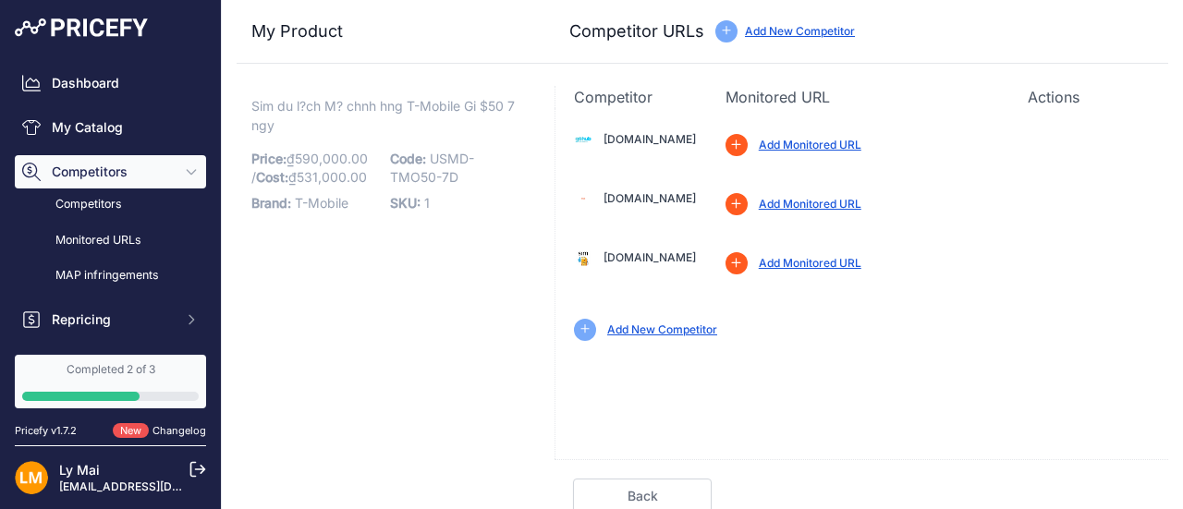
click at [767, 143] on link "Add Monitored URL" at bounding box center [810, 145] width 103 height 14
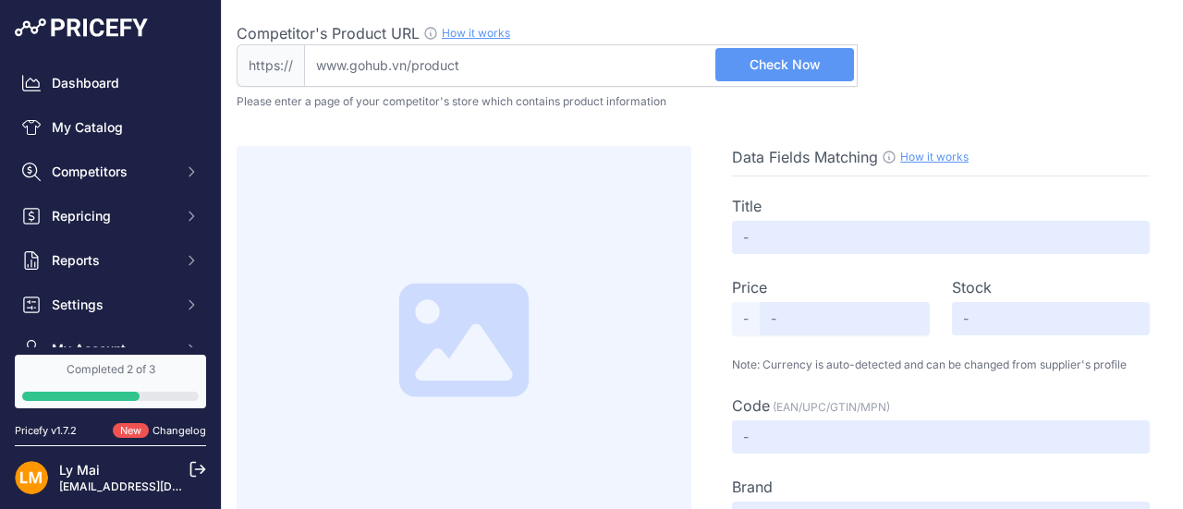
click at [494, 94] on p "Please enter a page of your competitor's store which contains product informati…" at bounding box center [703, 101] width 932 height 15
click at [461, 62] on input "Competitor's Product URL How it works In order to create your competitor's extr…" at bounding box center [581, 65] width 554 height 43
paste input "[URL][DOMAIN_NAME]"
type input "[DOMAIN_NAME][URL]"
click at [766, 65] on span "Check Now" at bounding box center [785, 64] width 71 height 18
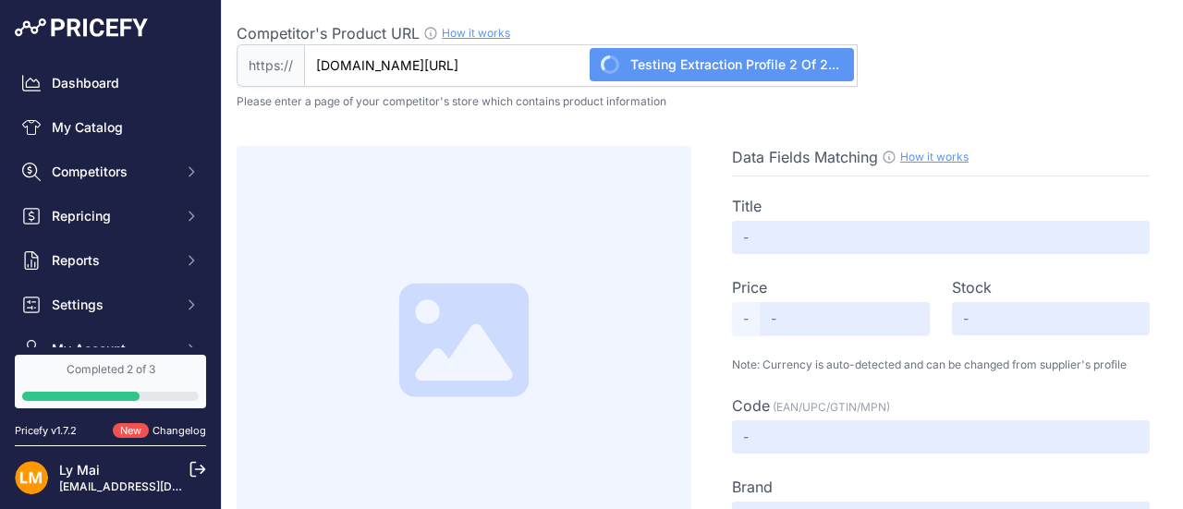
type input "SIM 4G Mỹ - [GEOGRAPHIC_DATA] - [GEOGRAPHIC_DATA] (Không giới hạn tốc độ cao, n…"
type input "Not Found"
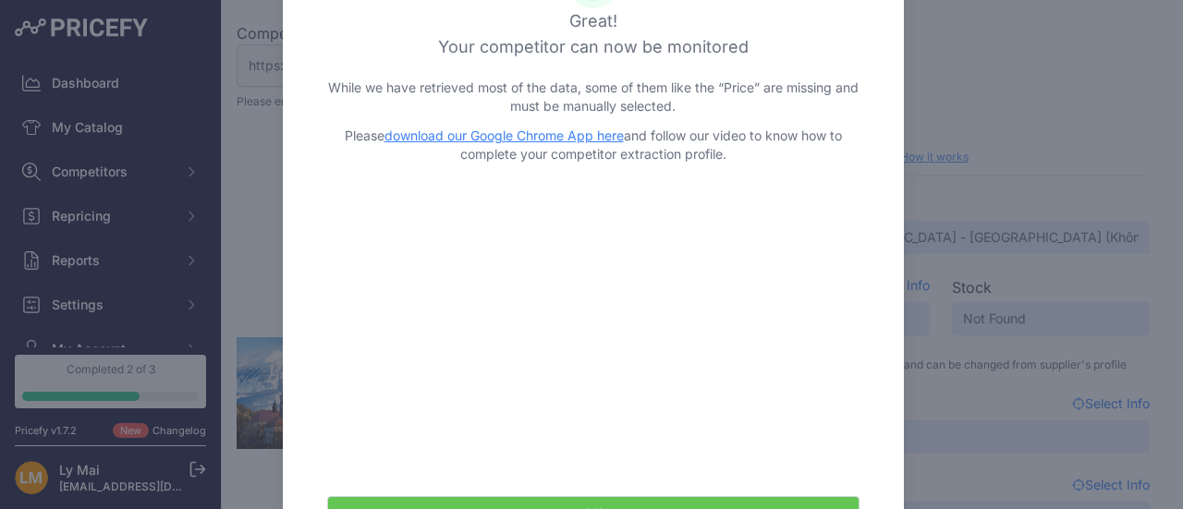
scroll to position [95, 0]
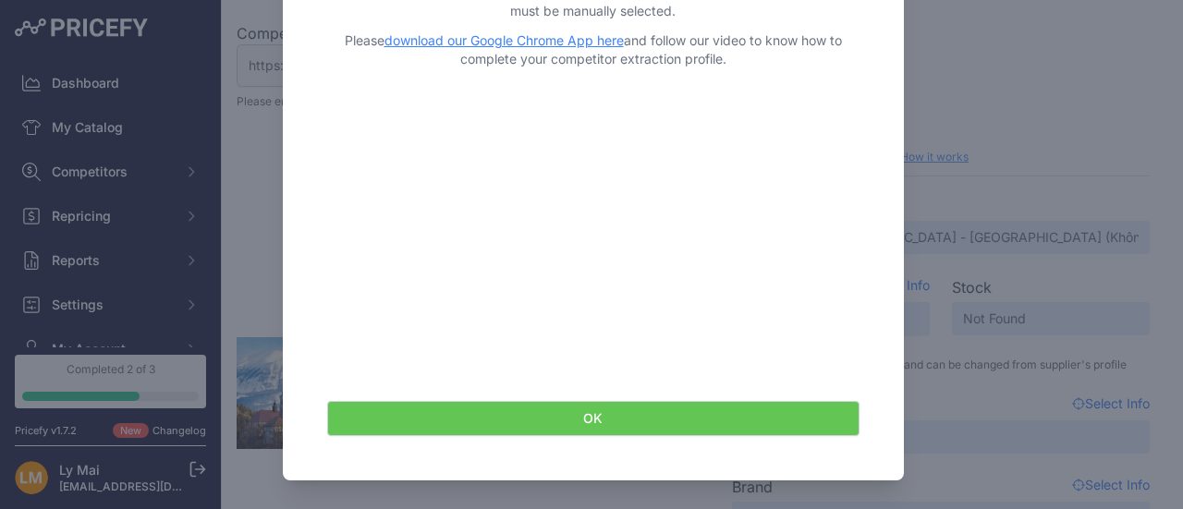
click at [665, 411] on button "OK" at bounding box center [593, 418] width 533 height 35
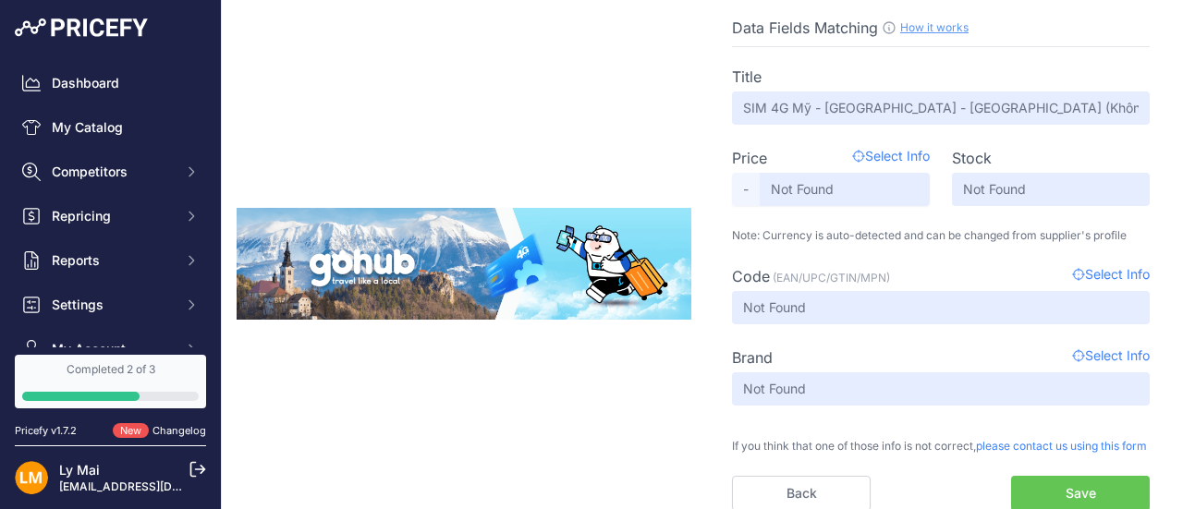
scroll to position [129, 0]
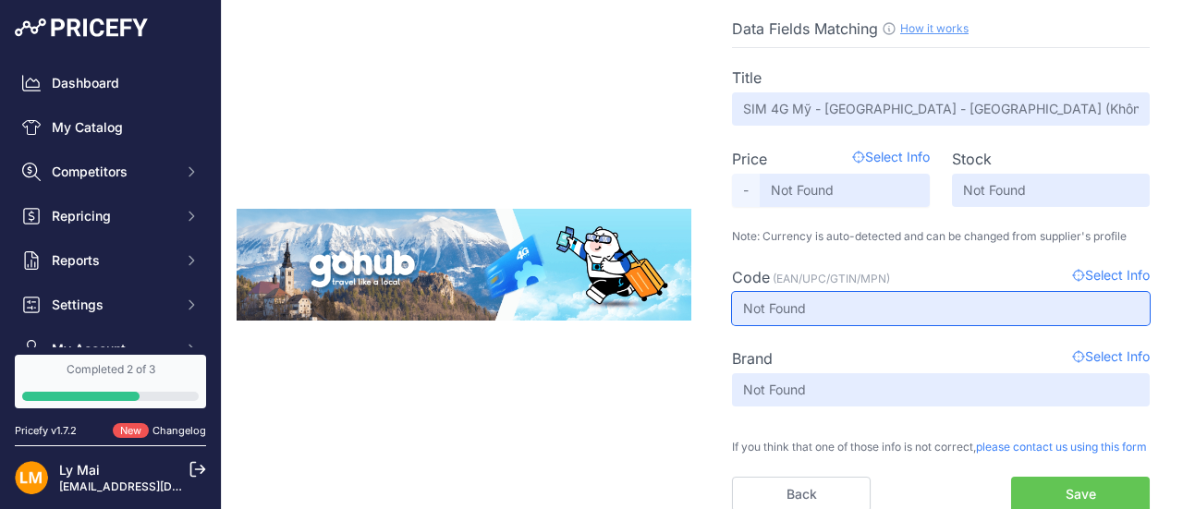
click at [806, 298] on input "Not Found" at bounding box center [941, 308] width 418 height 33
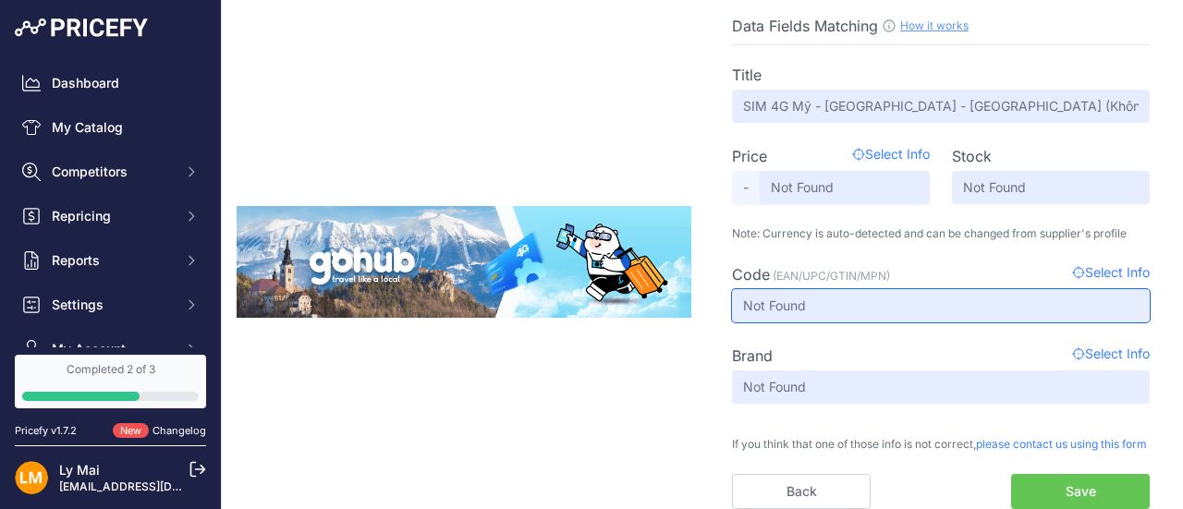
scroll to position [141, 0]
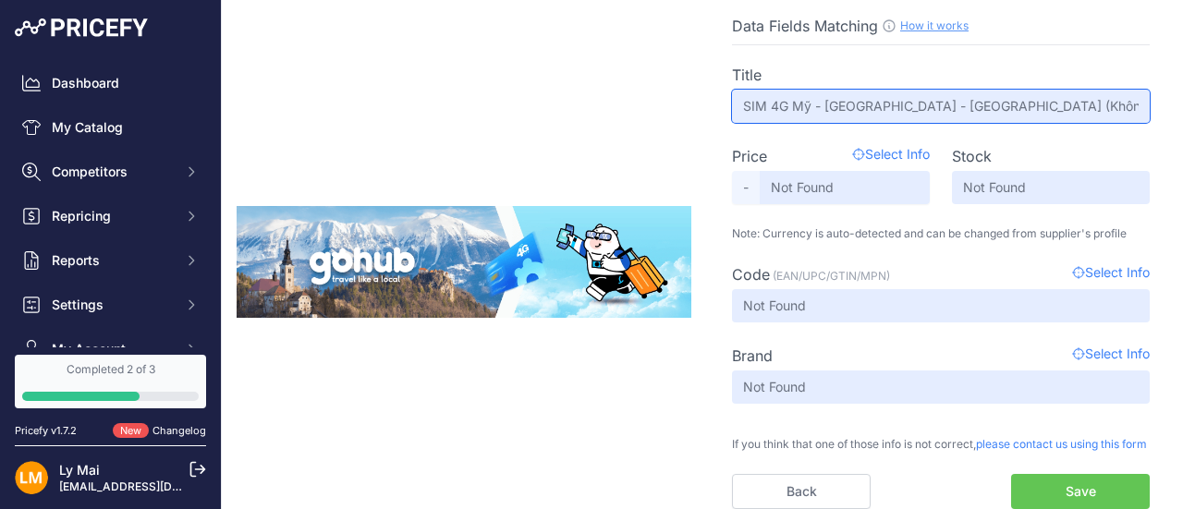
click at [886, 93] on input "SIM 4G Mỹ - [GEOGRAPHIC_DATA] - [GEOGRAPHIC_DATA] (Không giới hạn tốc độ cao, n…" at bounding box center [941, 106] width 418 height 33
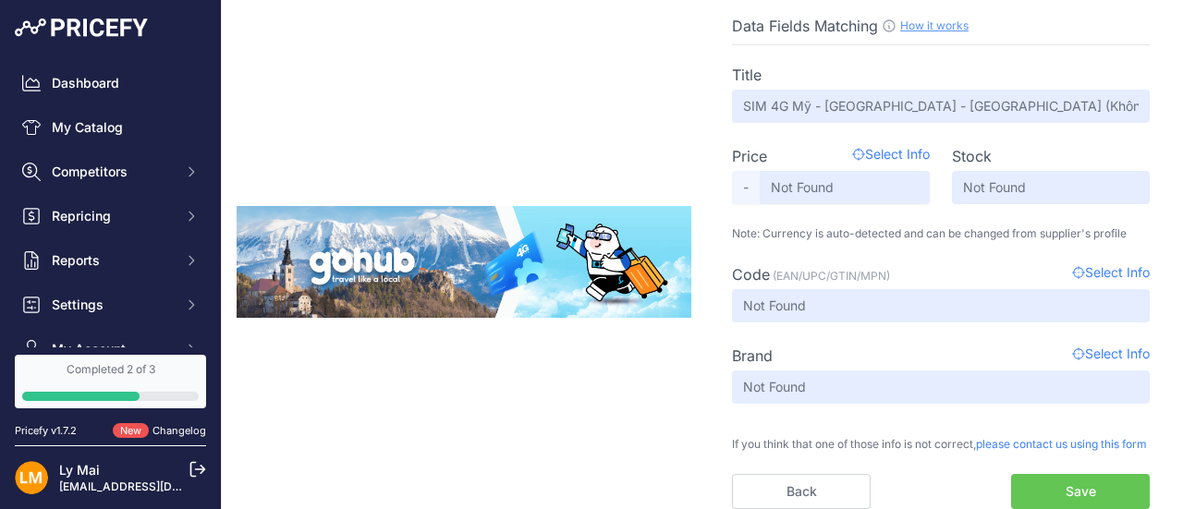
click at [853, 145] on span "Select Info" at bounding box center [891, 156] width 78 height 22
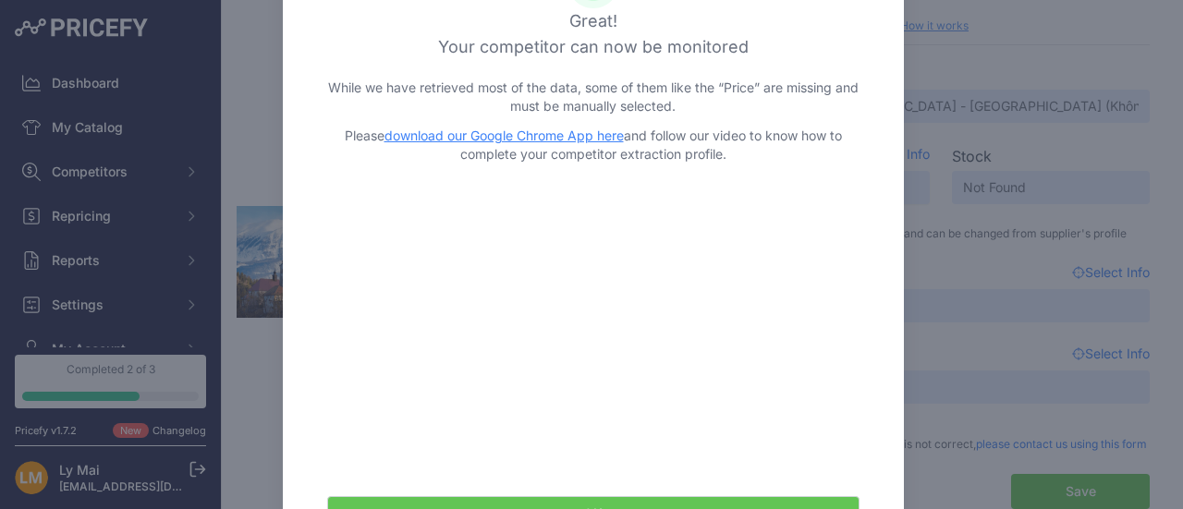
scroll to position [95, 0]
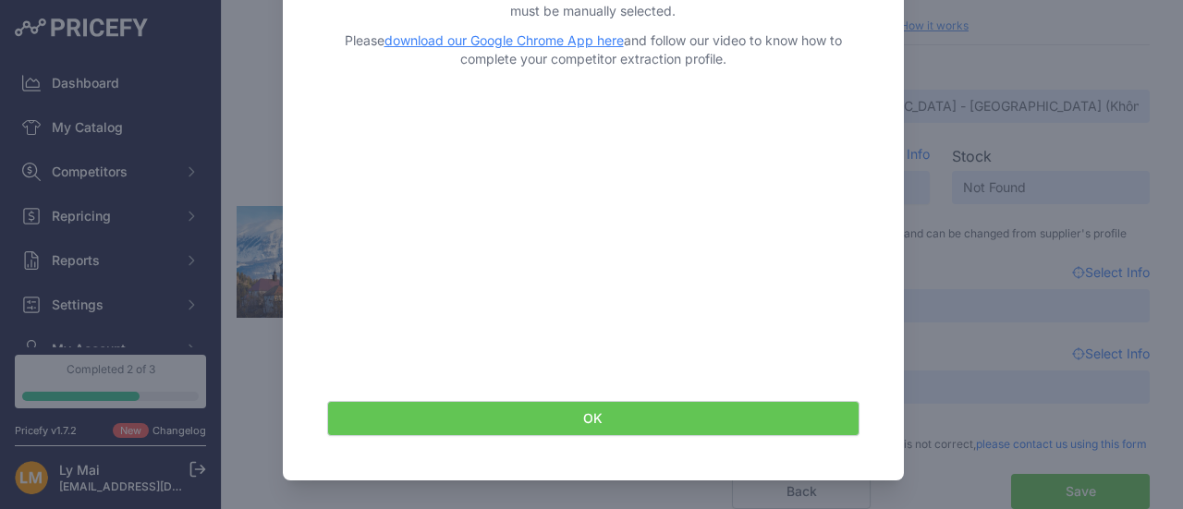
click at [598, 417] on button "OK" at bounding box center [593, 418] width 533 height 35
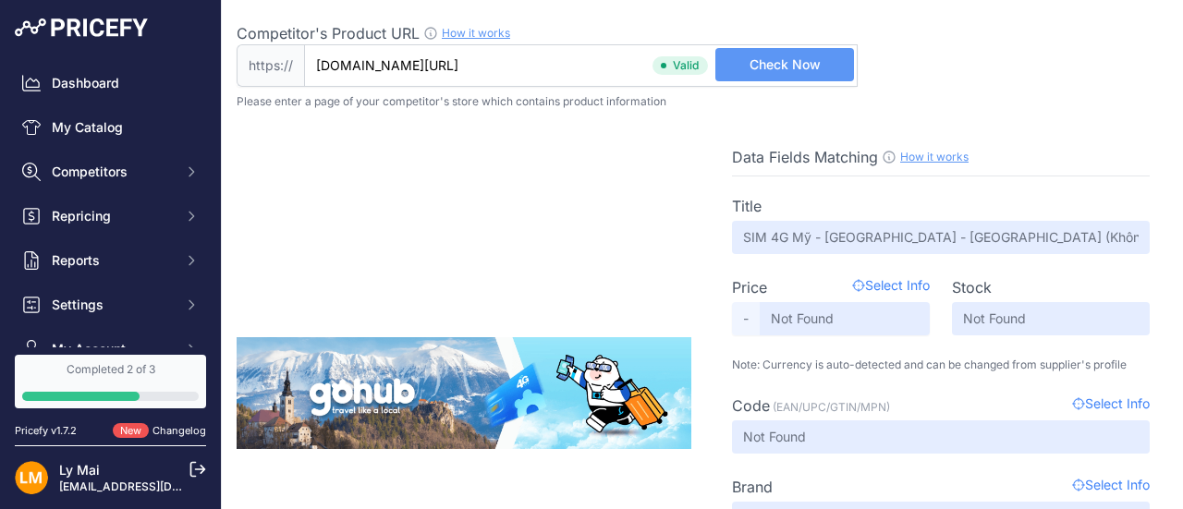
scroll to position [144, 0]
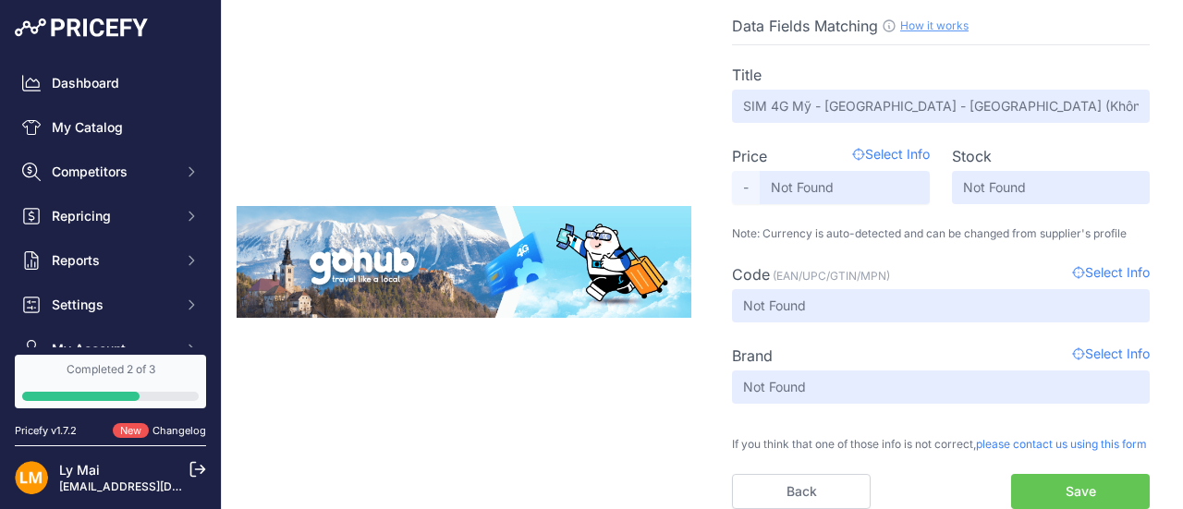
click at [923, 18] on link "How it works" at bounding box center [935, 25] width 68 height 14
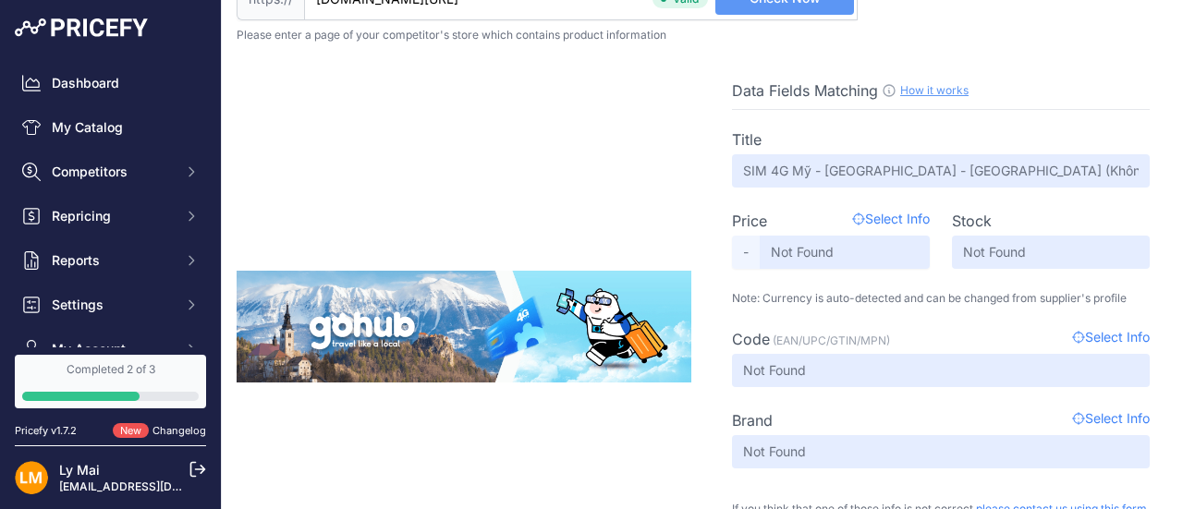
scroll to position [0, 0]
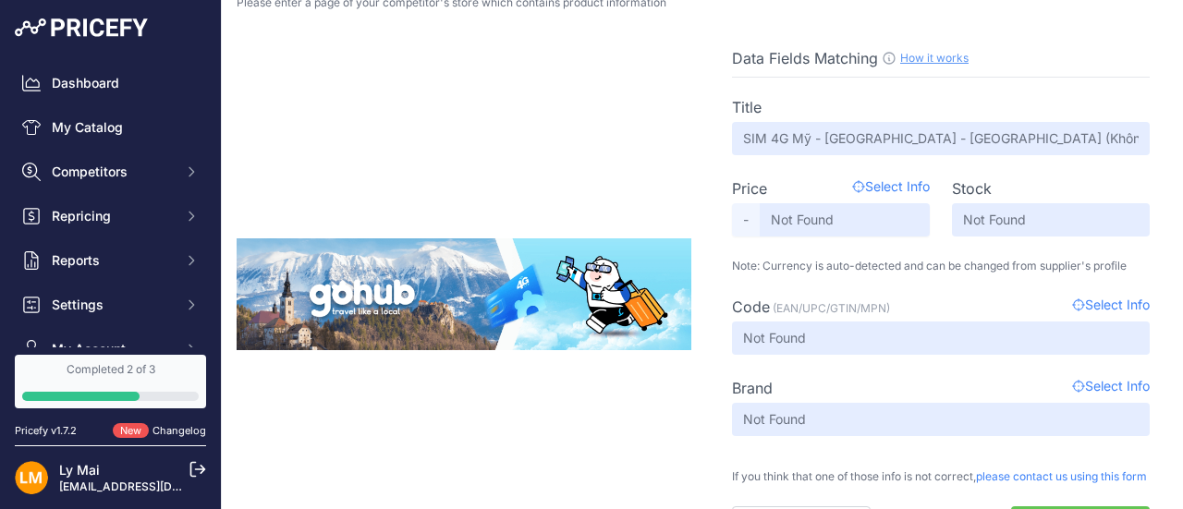
click at [875, 286] on div "Title SIM 4G Mỹ - Mexico - Canada (Không giới hạn tốc độ cao, nghe gọi, nhắn ti…" at bounding box center [941, 310] width 418 height 464
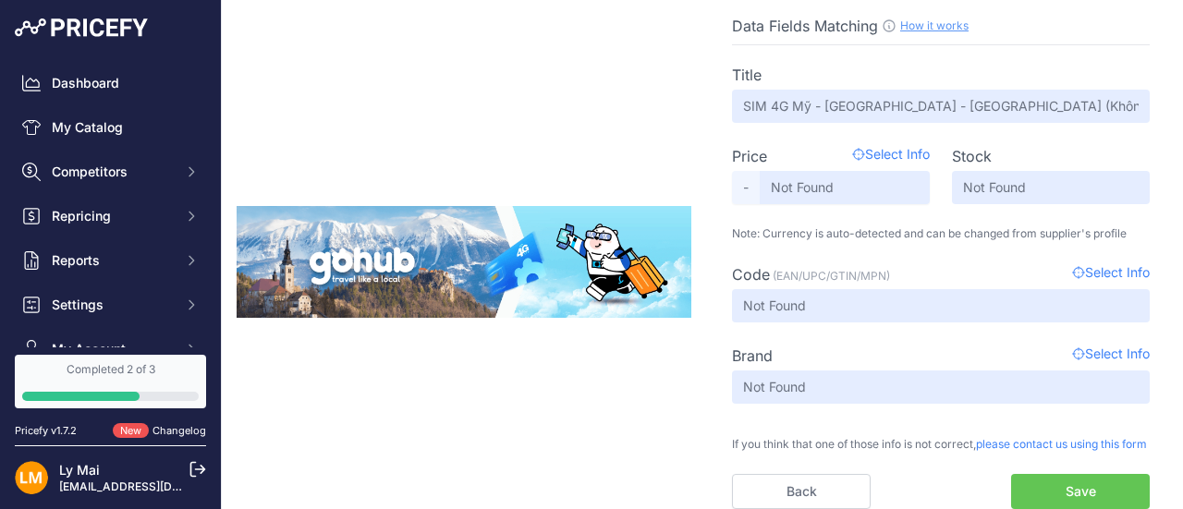
click at [887, 145] on span "Select Info" at bounding box center [891, 156] width 78 height 22
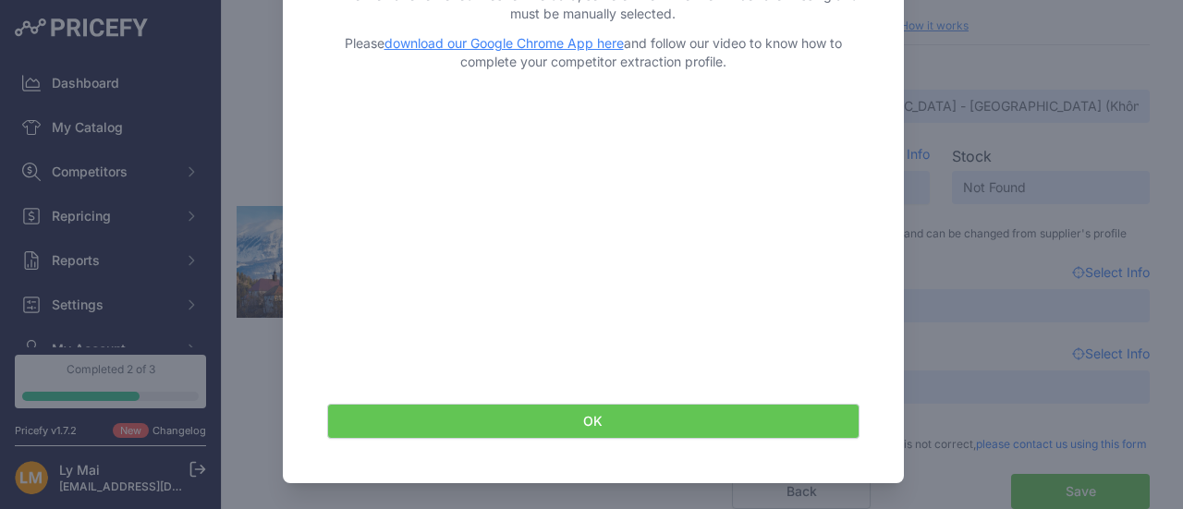
scroll to position [0, 0]
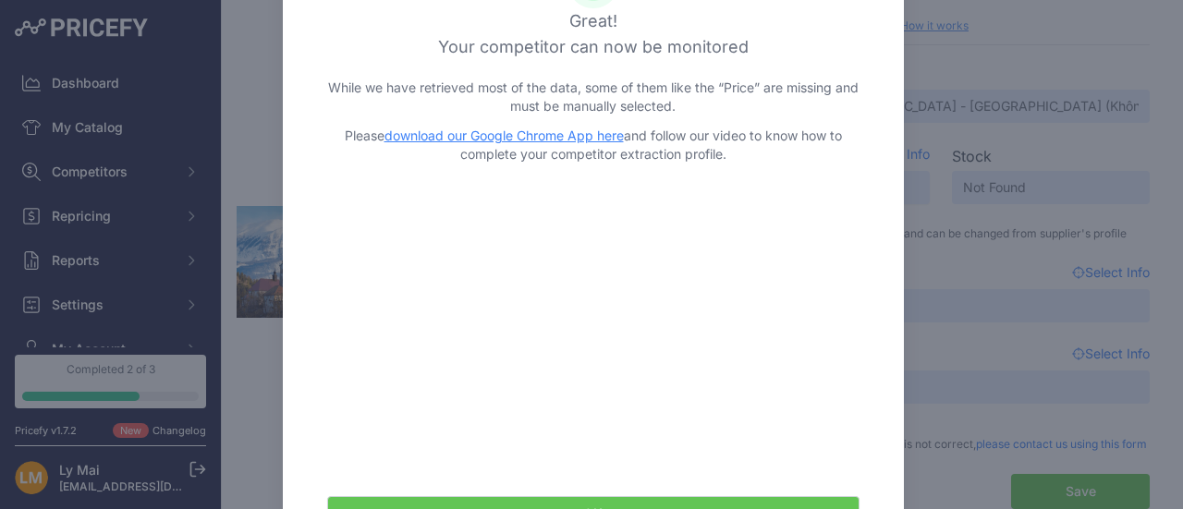
click at [469, 140] on link "download our Google Chrome App here" at bounding box center [504, 136] width 239 height 16
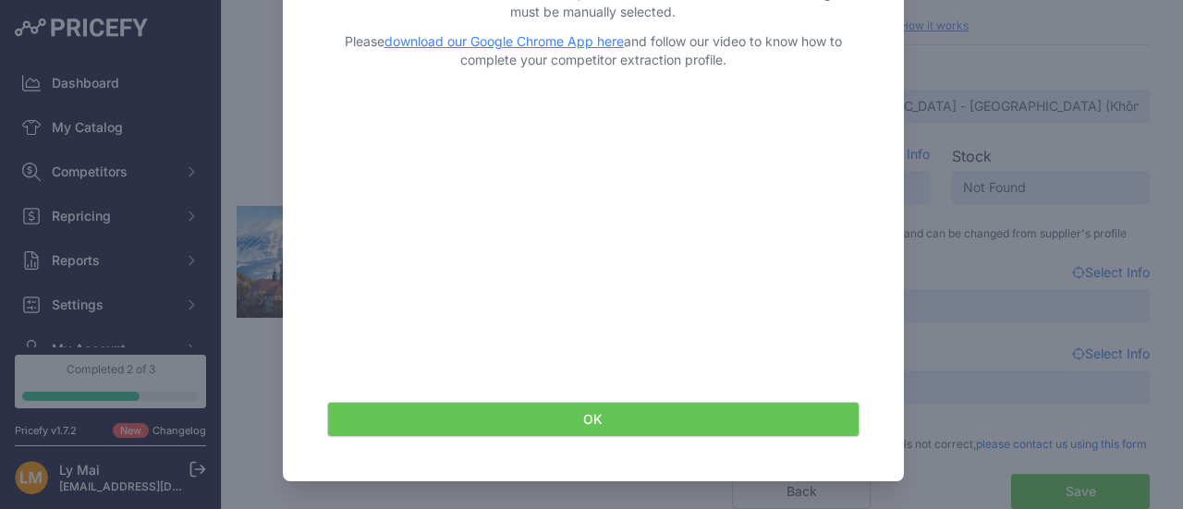
scroll to position [95, 0]
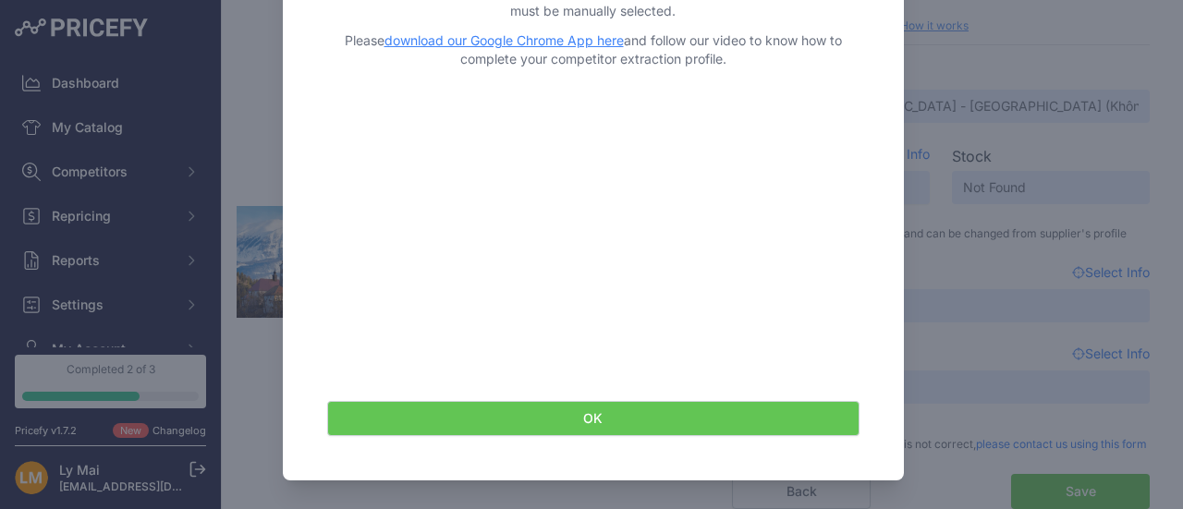
click at [708, 419] on button "OK" at bounding box center [593, 418] width 533 height 35
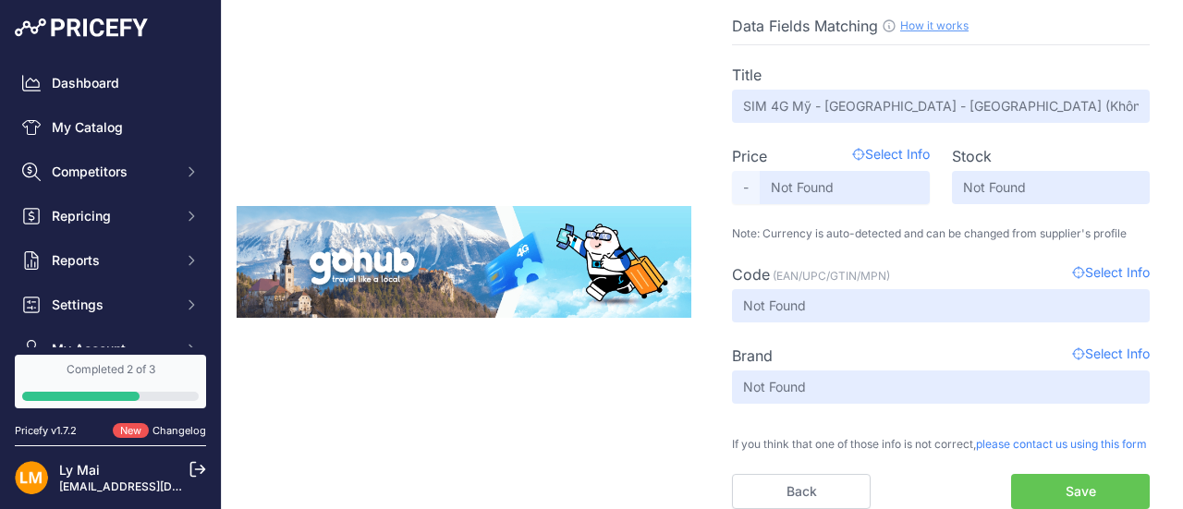
click at [865, 145] on span "Select Info" at bounding box center [891, 156] width 78 height 22
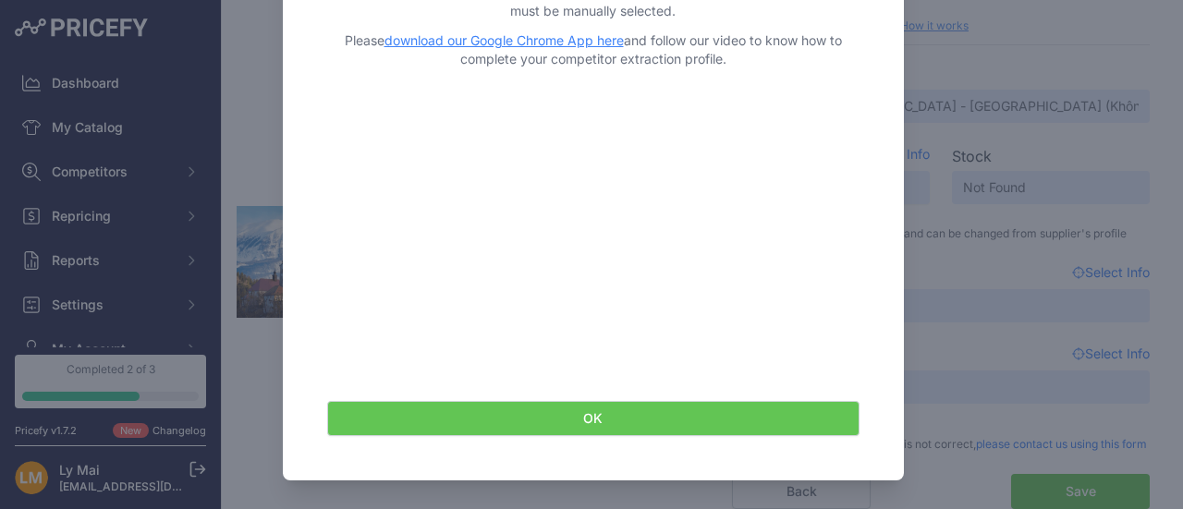
click at [762, 411] on button "OK" at bounding box center [593, 418] width 533 height 35
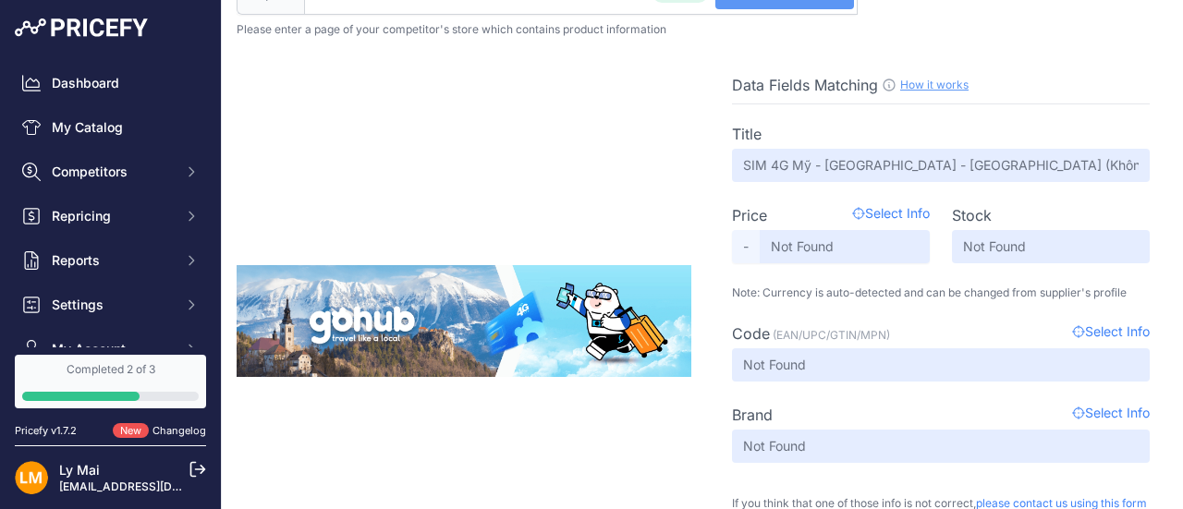
scroll to position [0, 0]
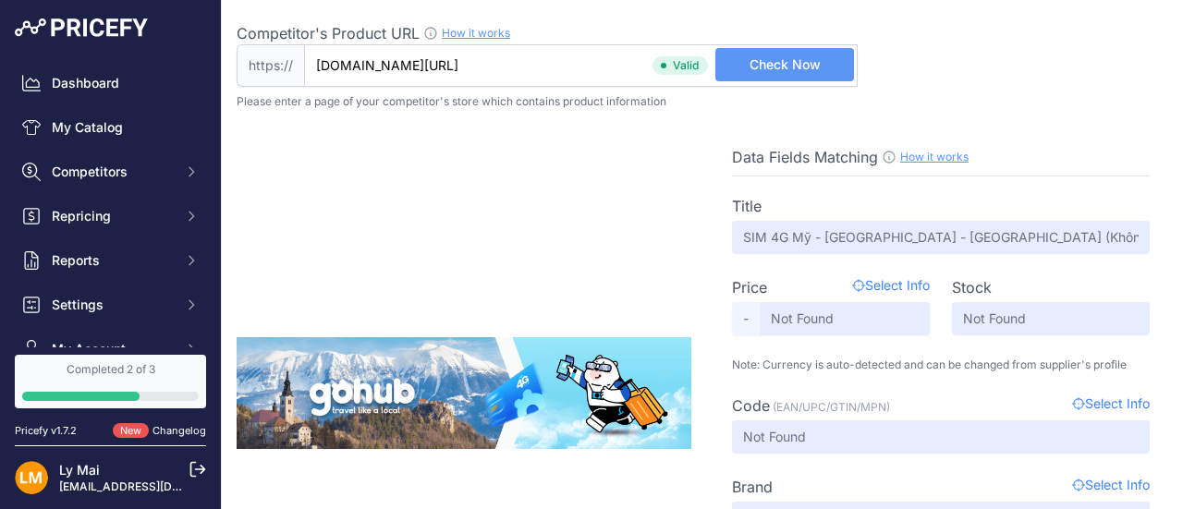
click at [563, 63] on input "gohub.vn/sim/product/sim-hoa-ky-mexico-canada" at bounding box center [581, 65] width 554 height 43
